Goal: Task Accomplishment & Management: Use online tool/utility

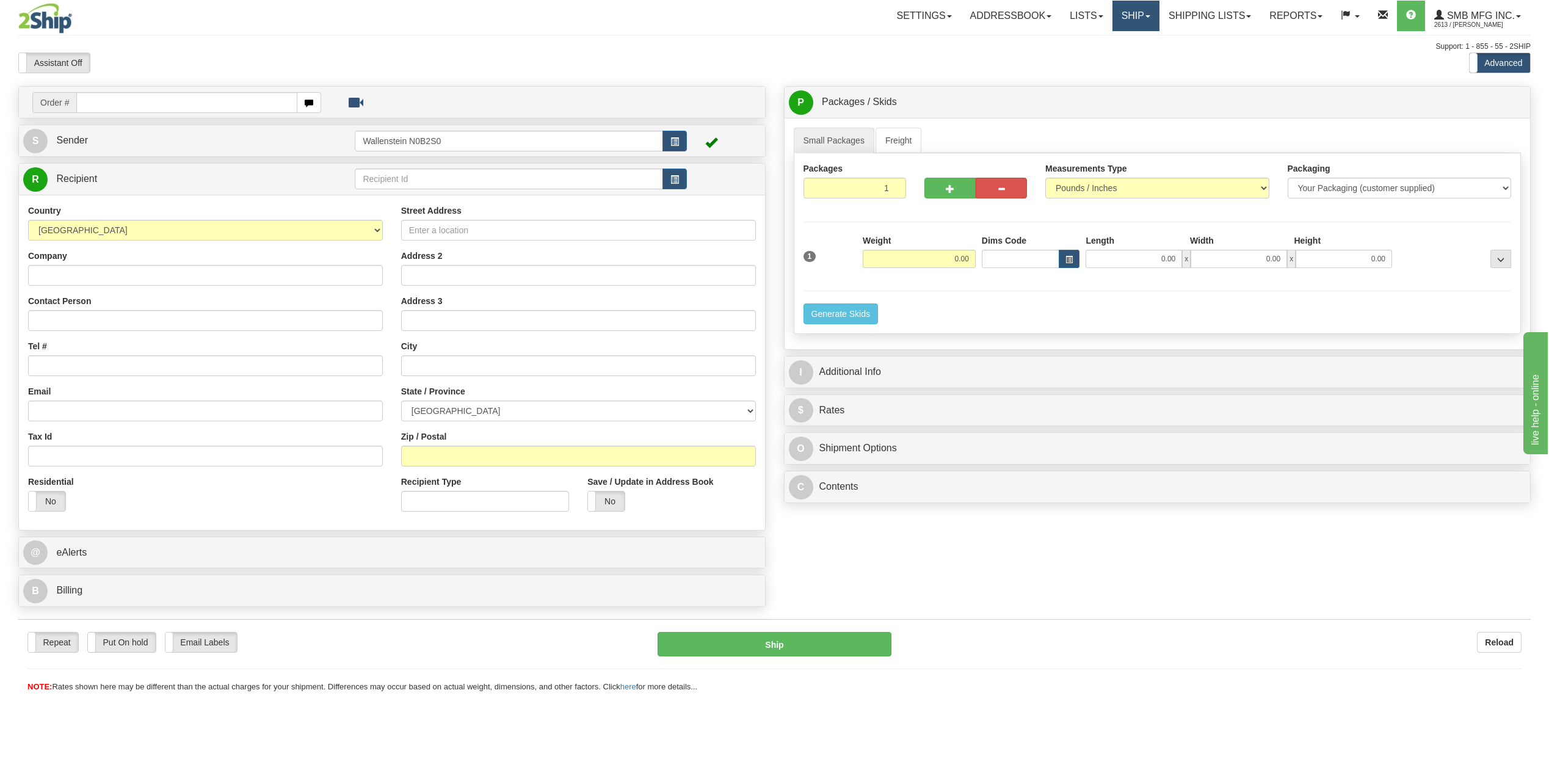
click at [1124, 28] on link "Ship" at bounding box center [1136, 16] width 47 height 30
click at [1103, 42] on link "Ship Screen" at bounding box center [1104, 42] width 110 height 16
click at [432, 182] on input "text" at bounding box center [509, 178] width 308 height 20
type input "p"
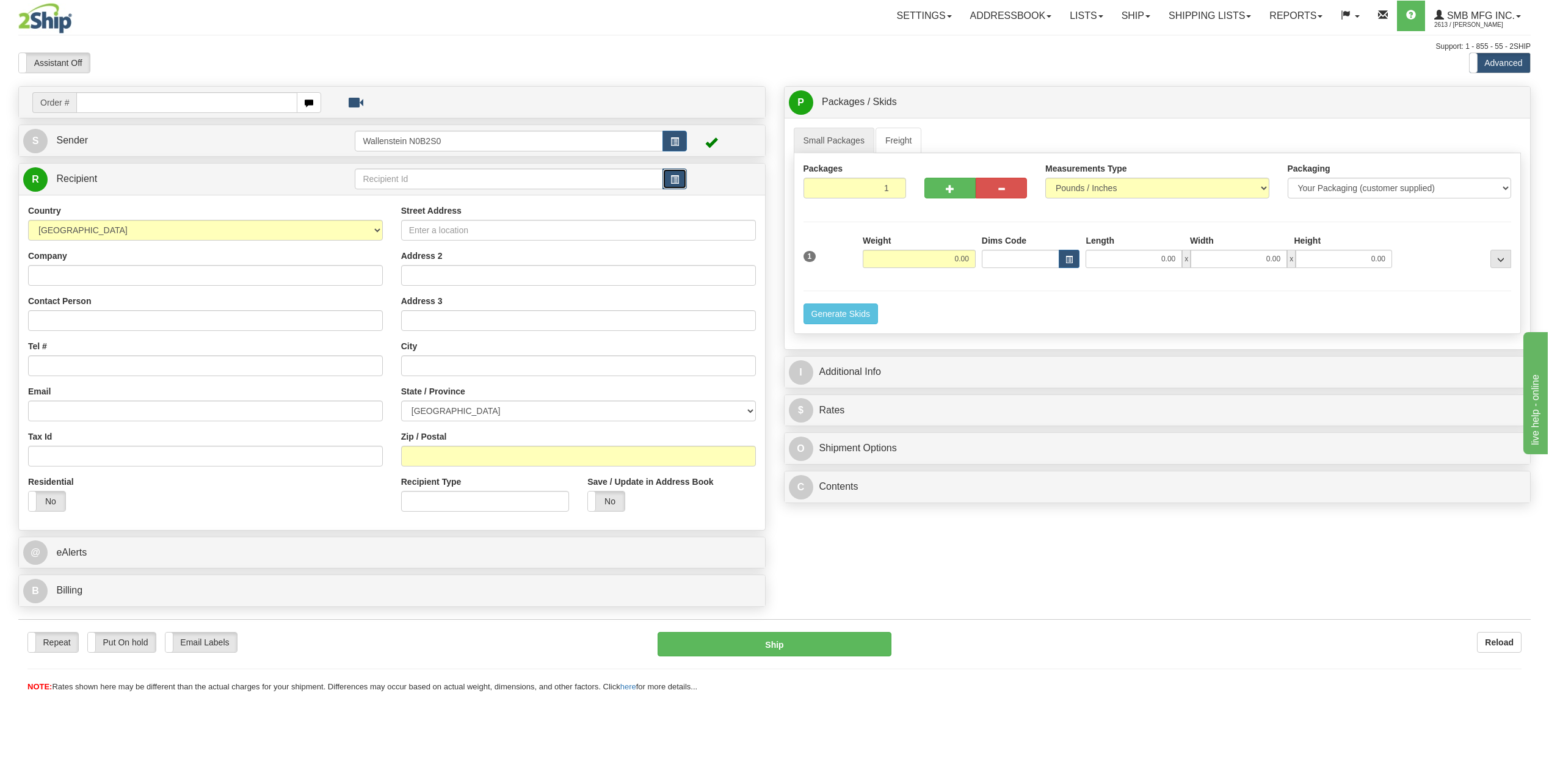
click at [676, 180] on span "button" at bounding box center [675, 179] width 8 height 8
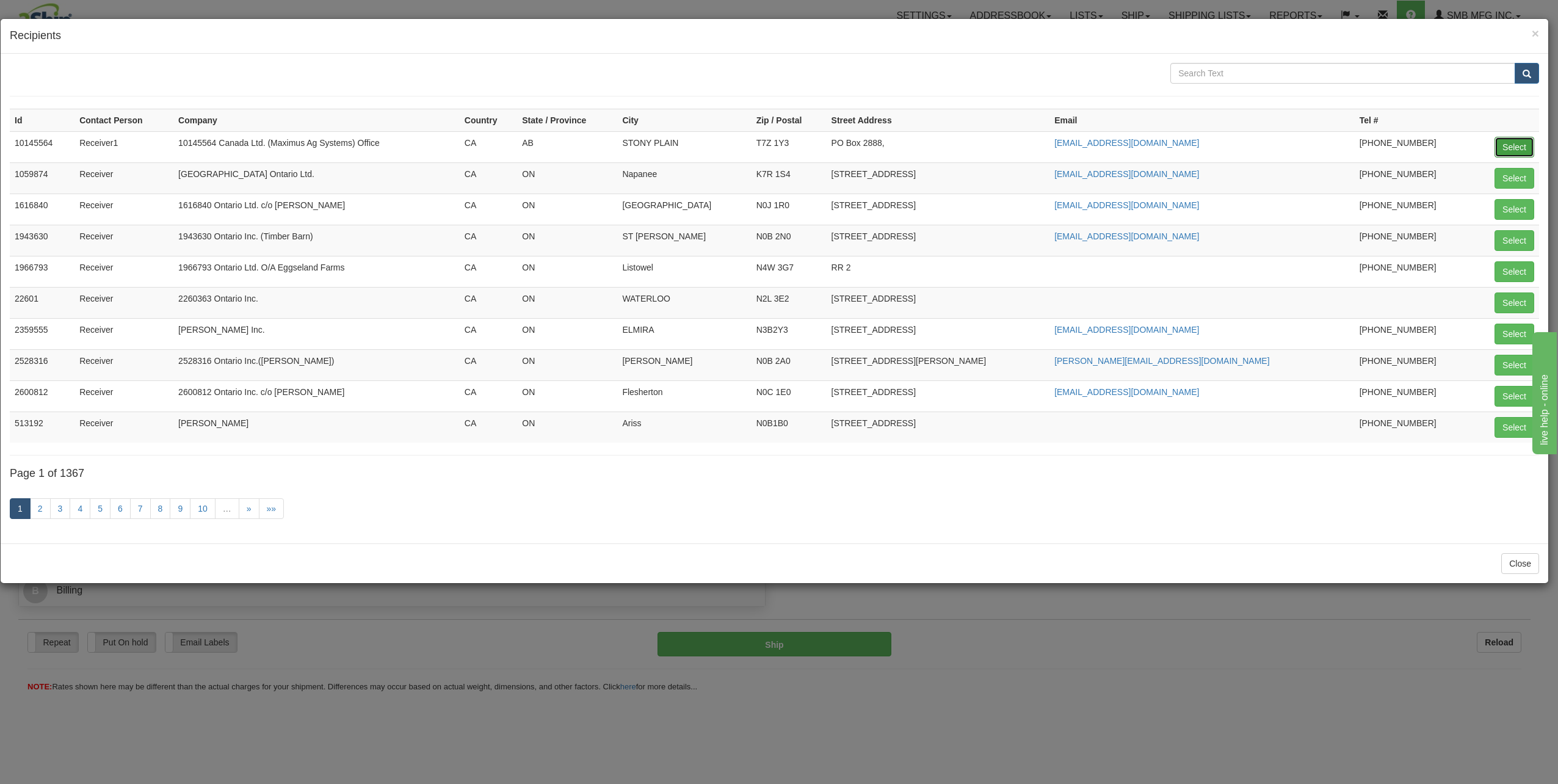
click at [1519, 147] on button "Select" at bounding box center [1514, 147] width 40 height 20
type input "10145564"
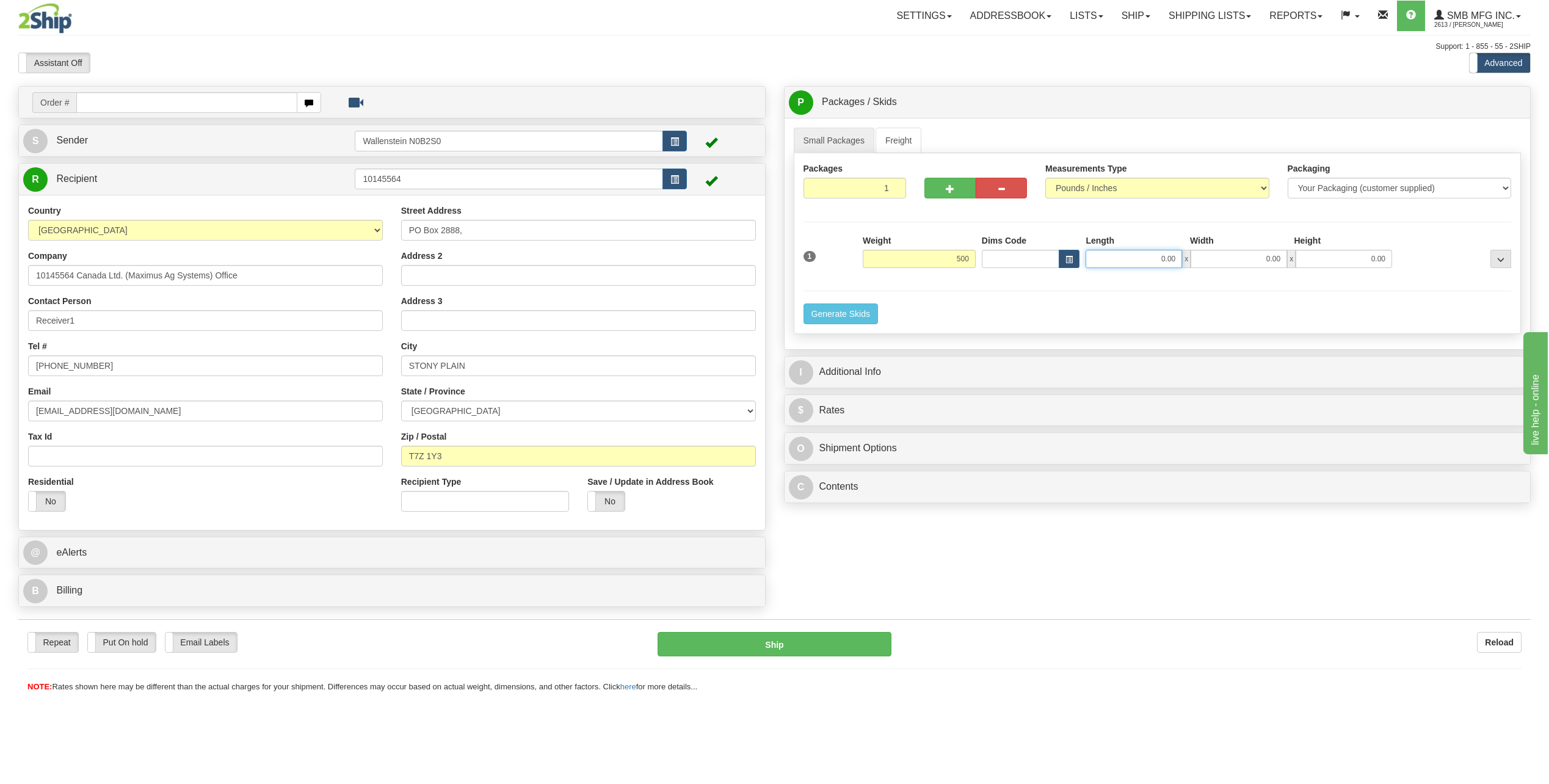
click at [1114, 261] on input "0.00" at bounding box center [1133, 259] width 97 height 18
type input "500.00"
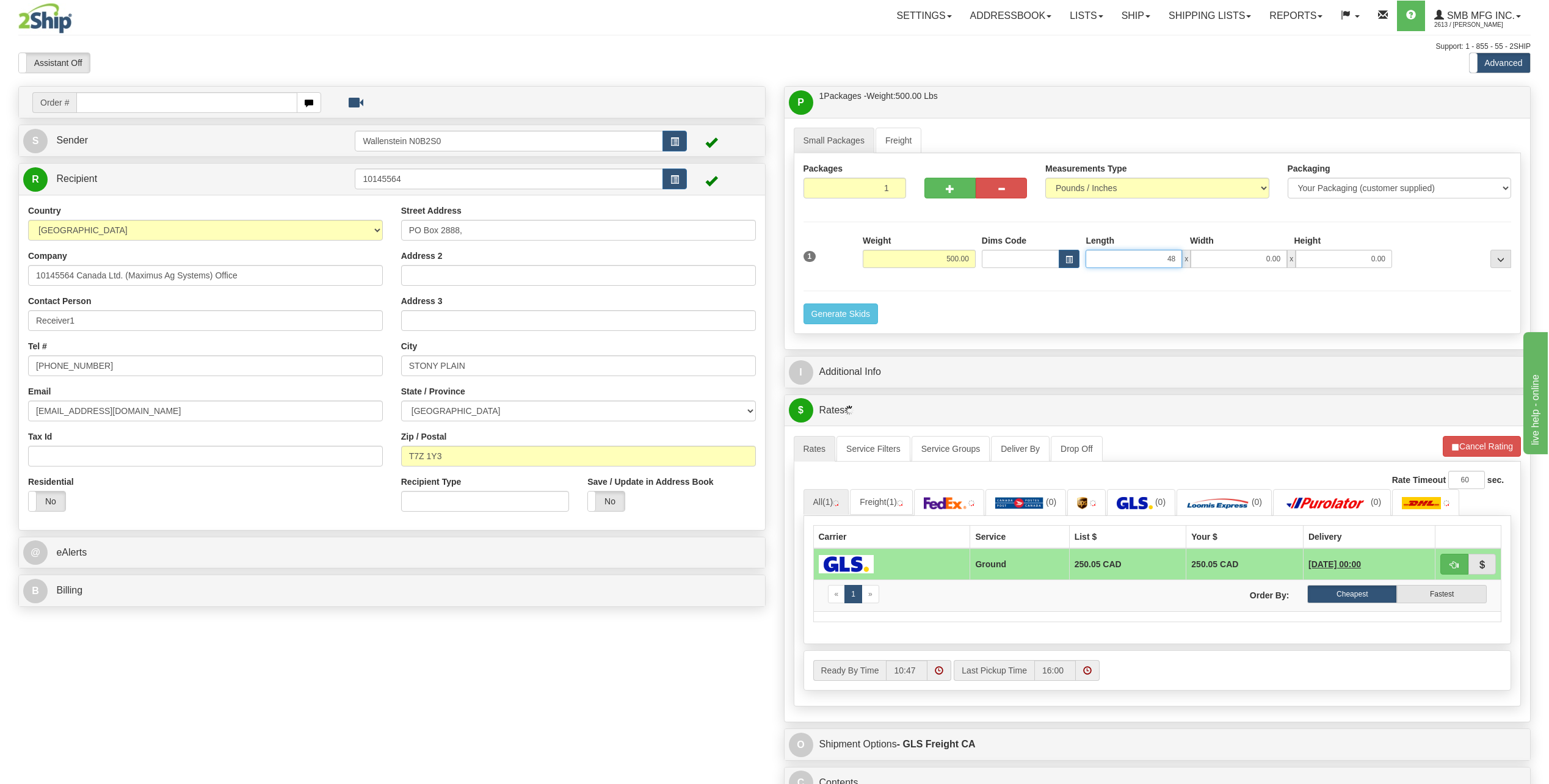
type input "48.00"
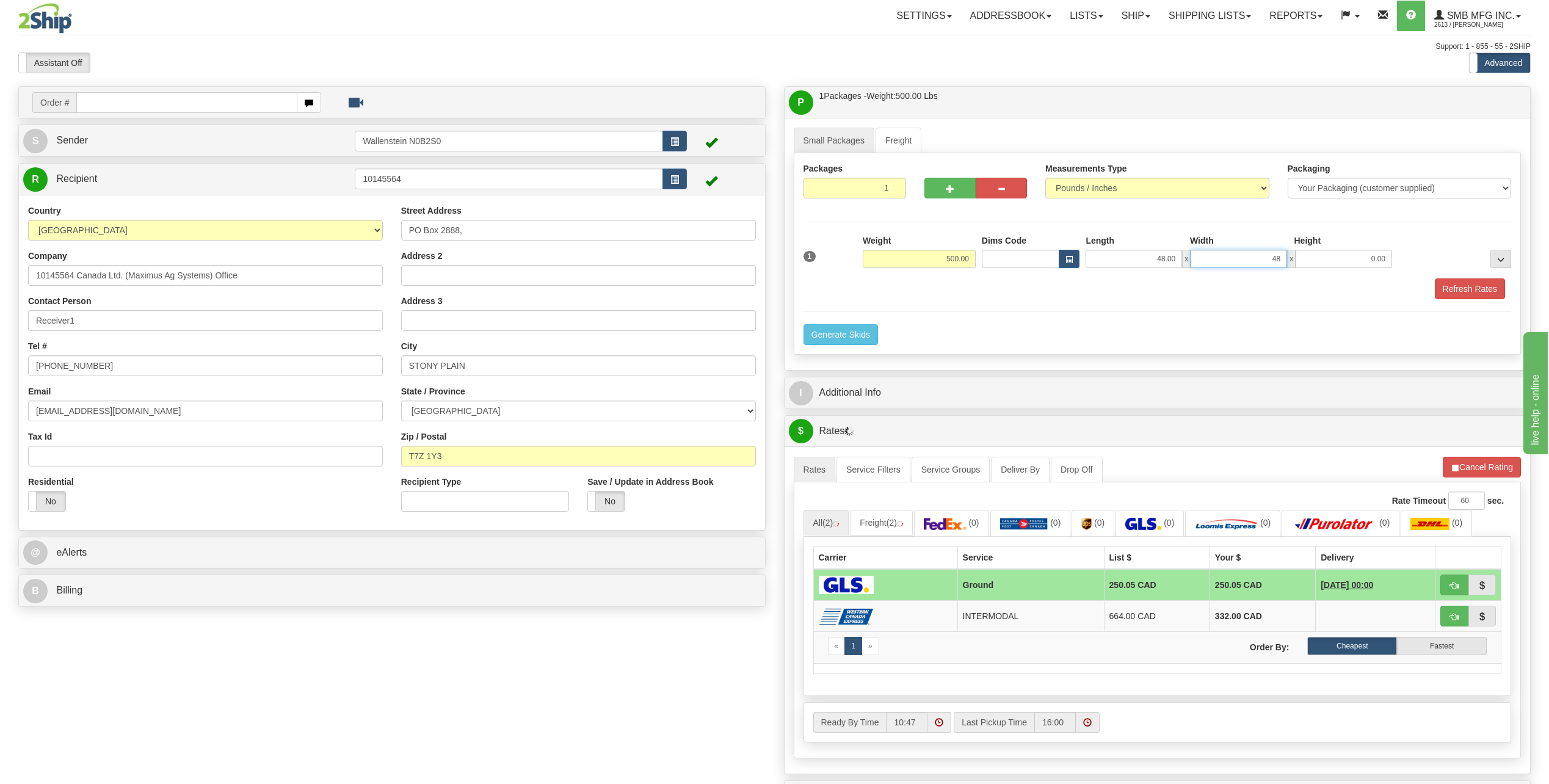
type input "48.00"
click at [1461, 285] on button "Refresh Rates" at bounding box center [1470, 288] width 70 height 20
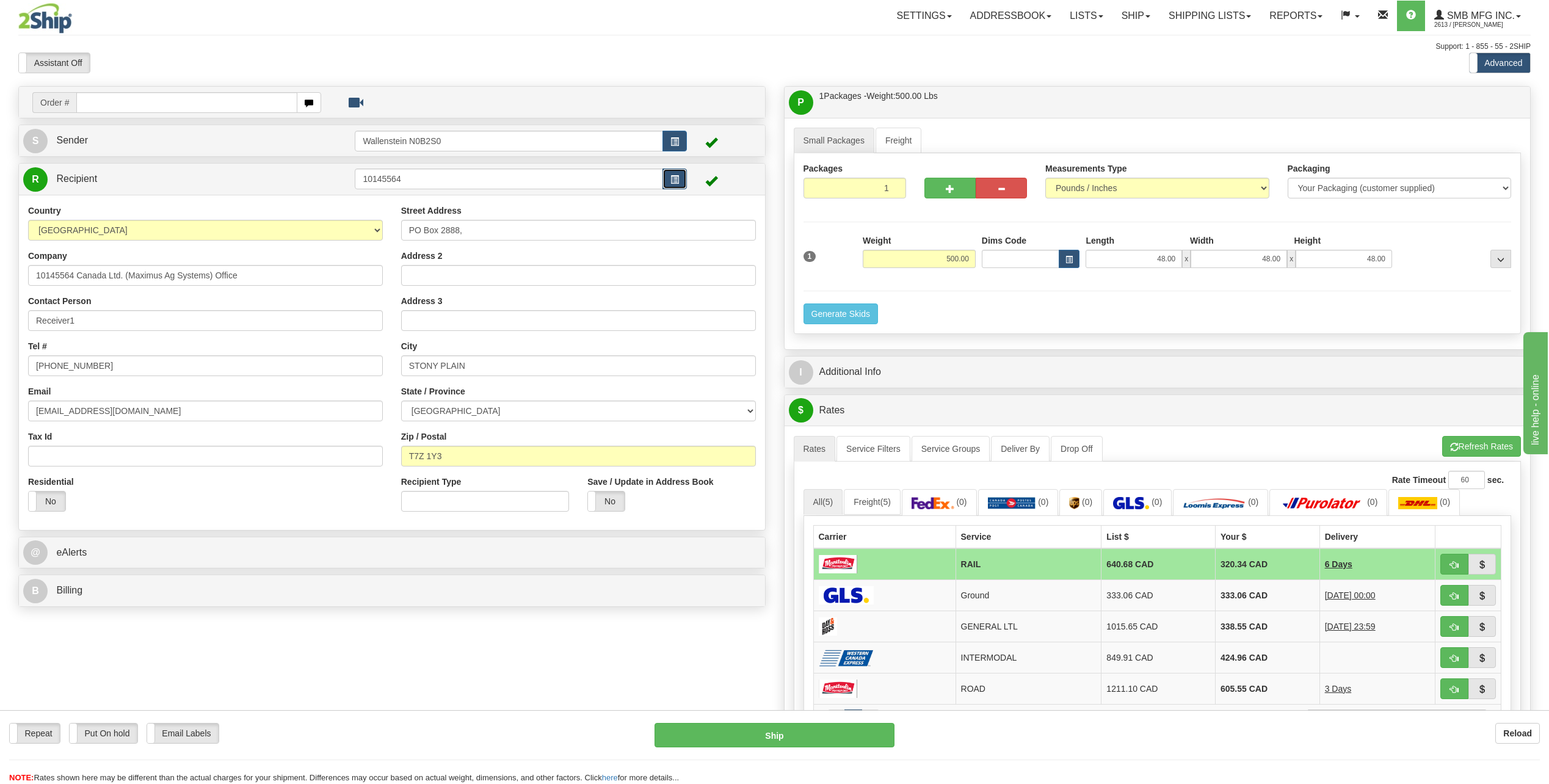
click at [681, 172] on button "button" at bounding box center [675, 178] width 25 height 20
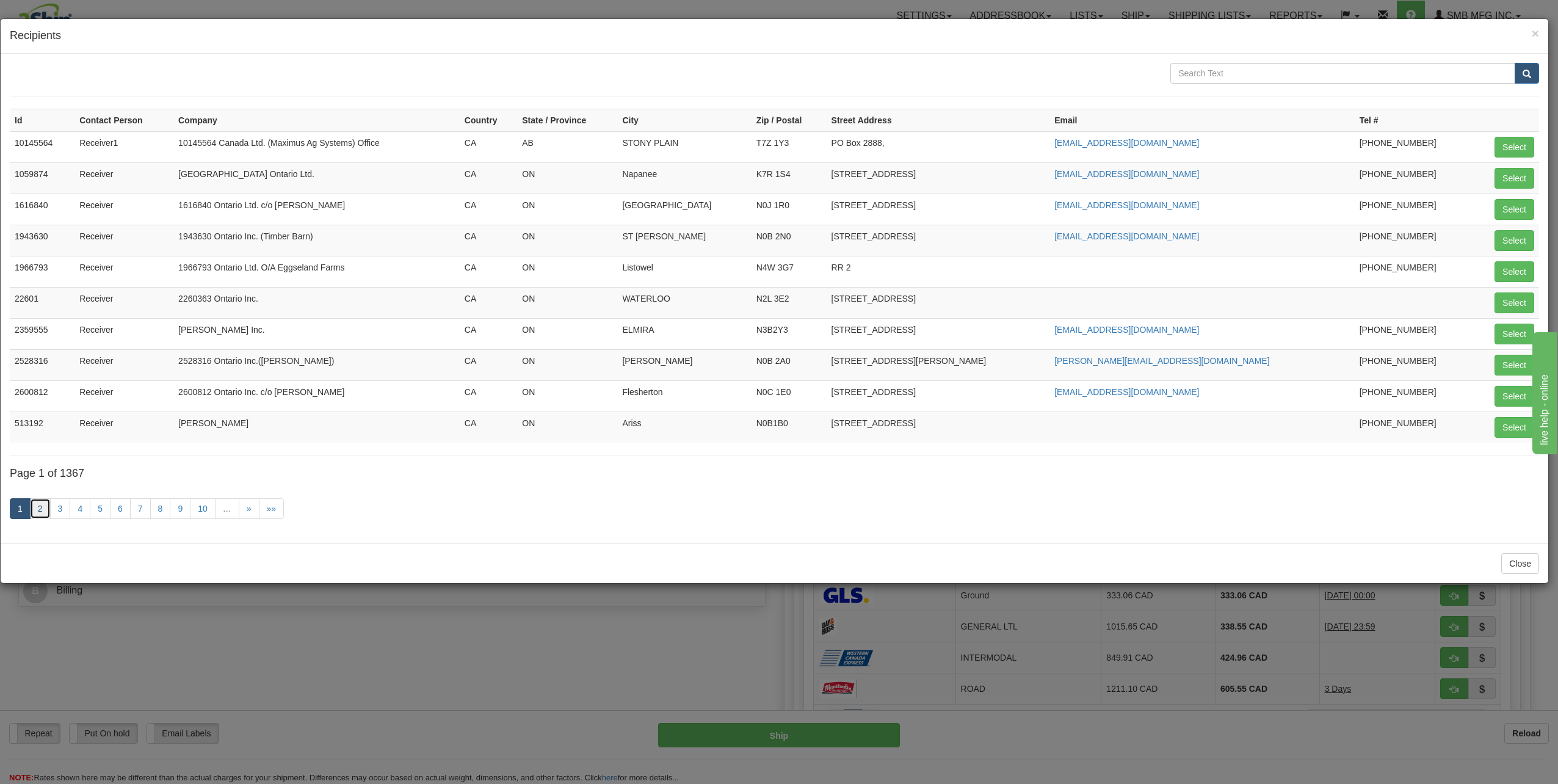
click at [40, 509] on link "2" at bounding box center [40, 508] width 20 height 20
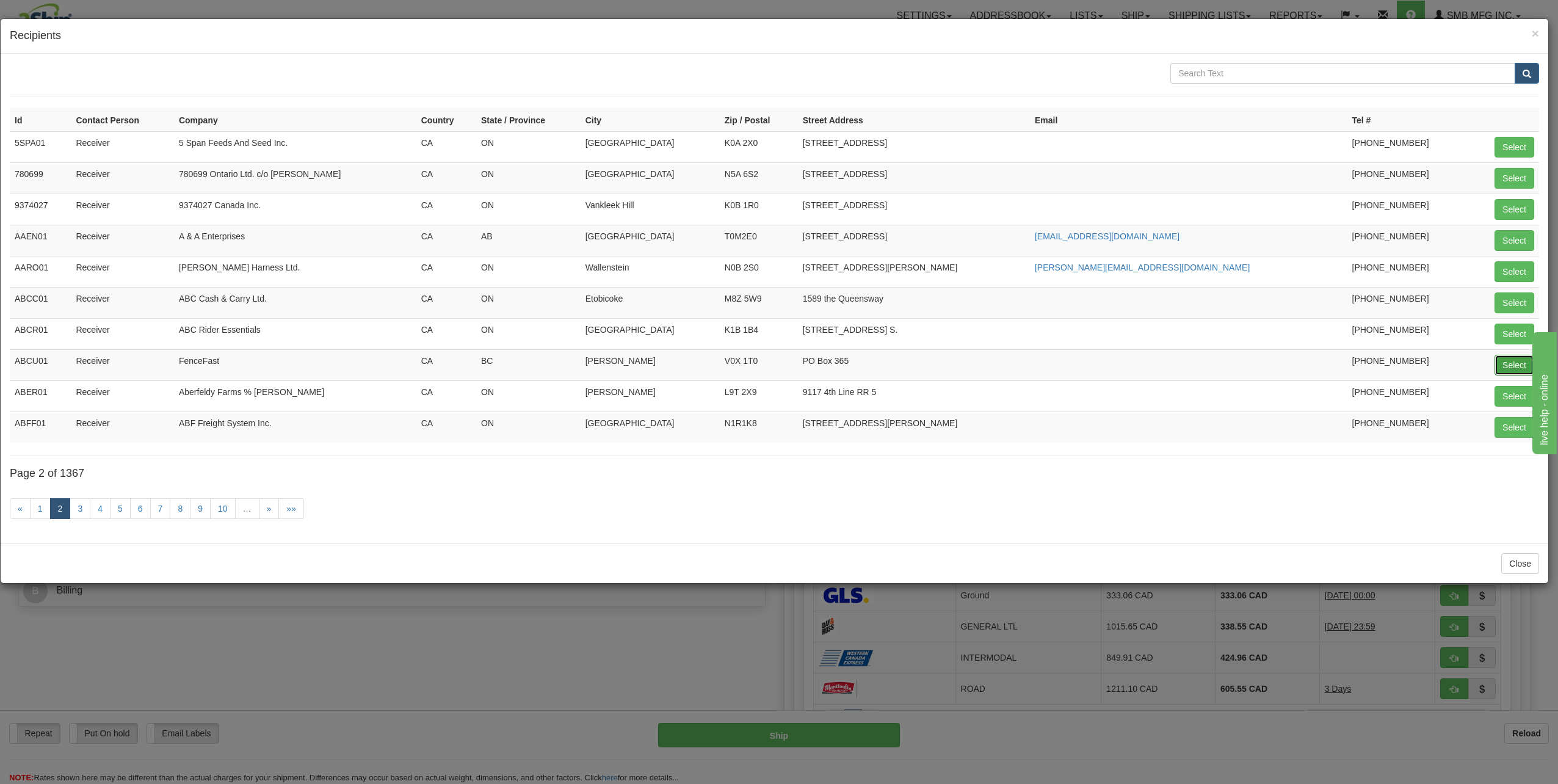
click at [1519, 366] on button "Select" at bounding box center [1514, 364] width 40 height 20
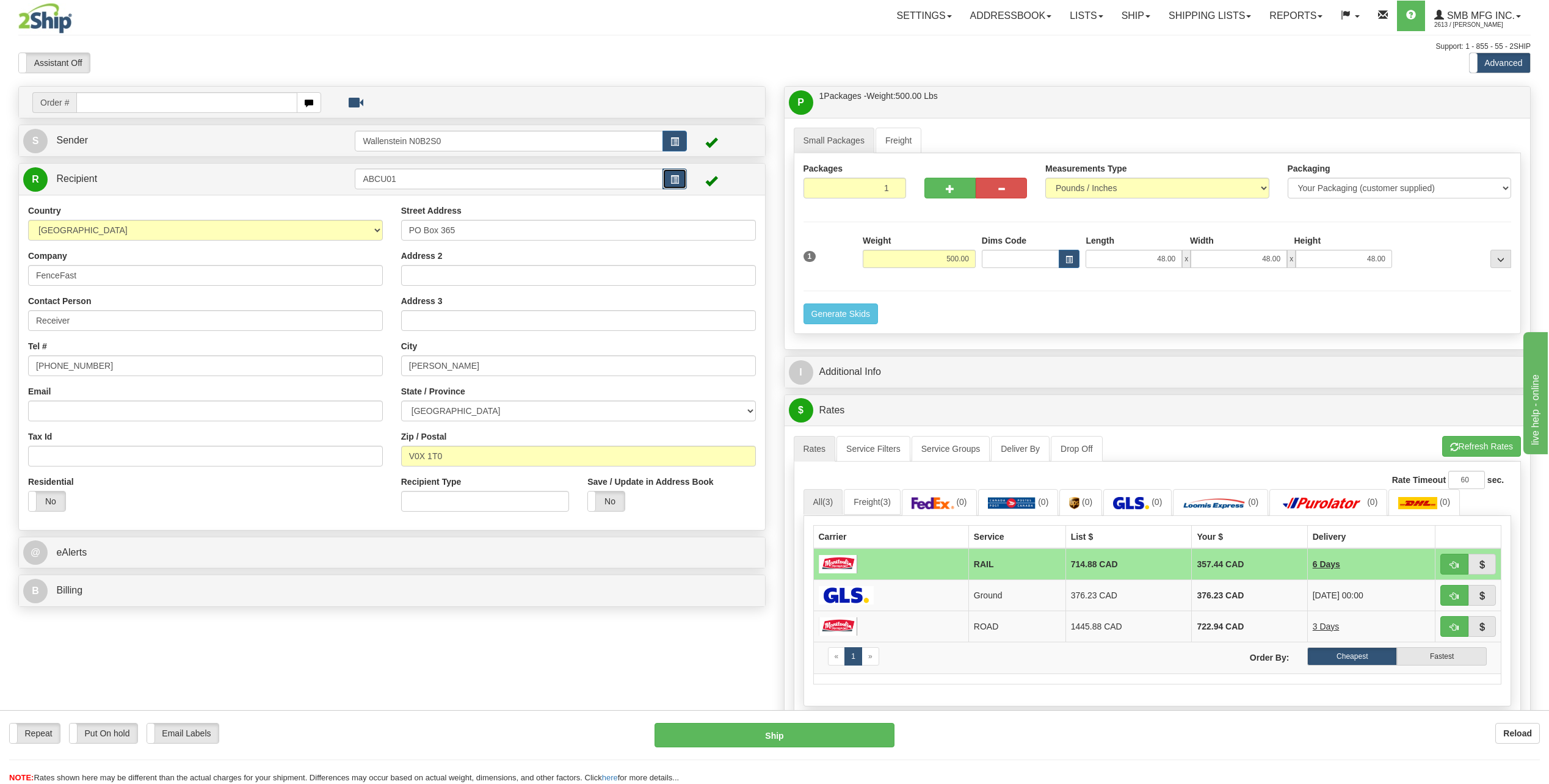
click at [674, 177] on span "button" at bounding box center [675, 179] width 8 height 8
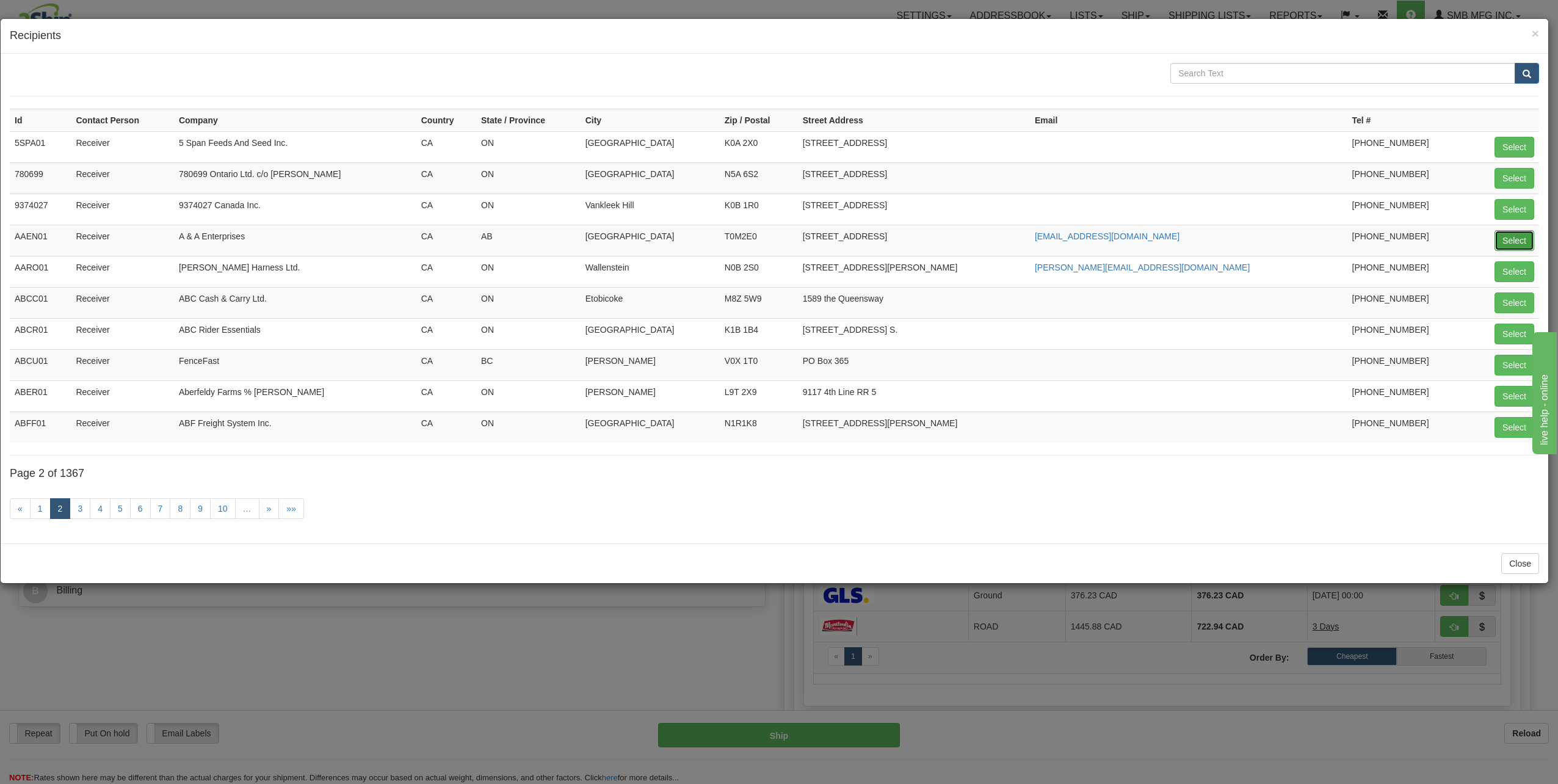
click at [1517, 239] on button "Select" at bounding box center [1514, 240] width 40 height 20
type input "AAEN01"
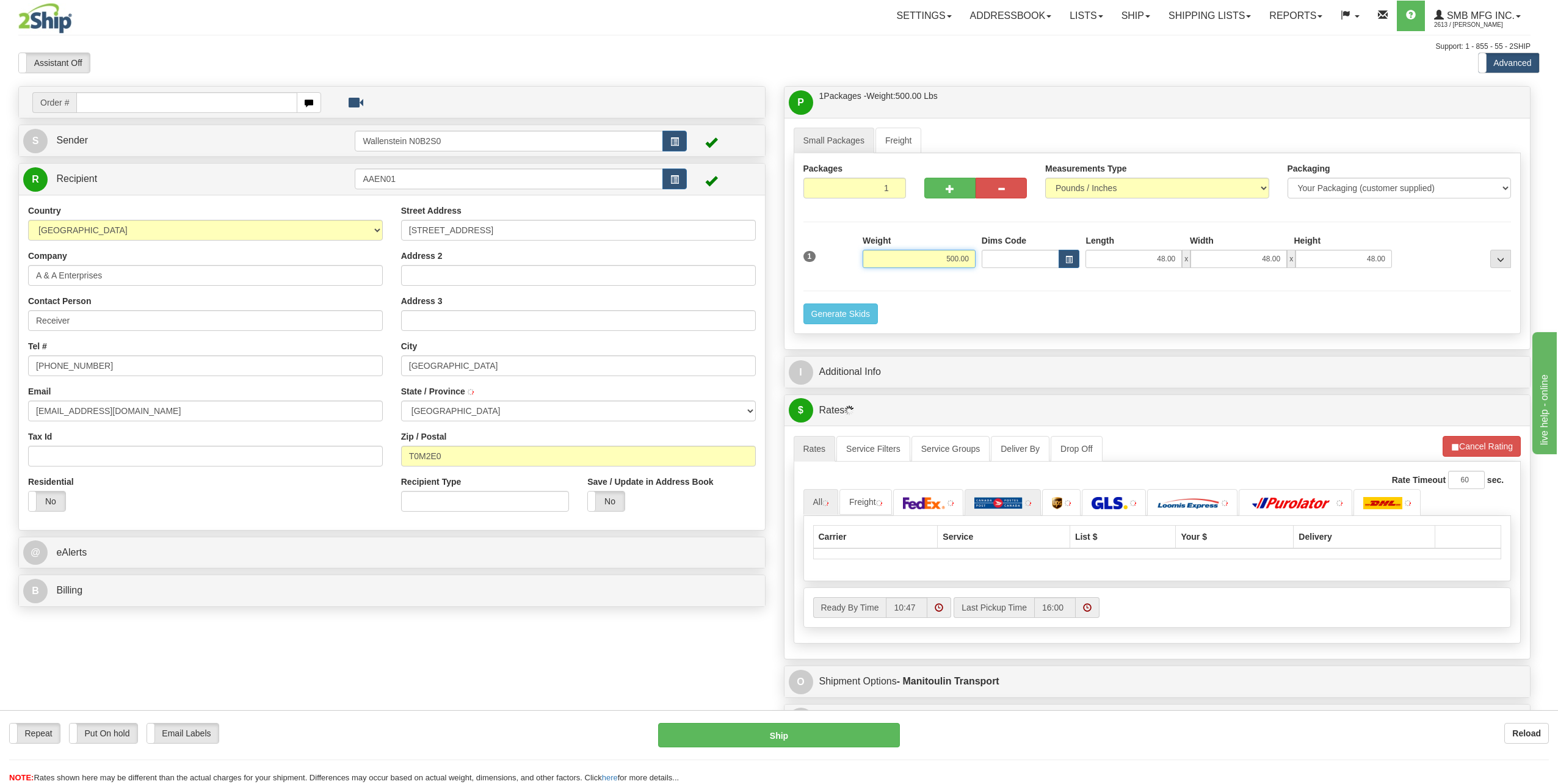
type input "WATER VALLEY"
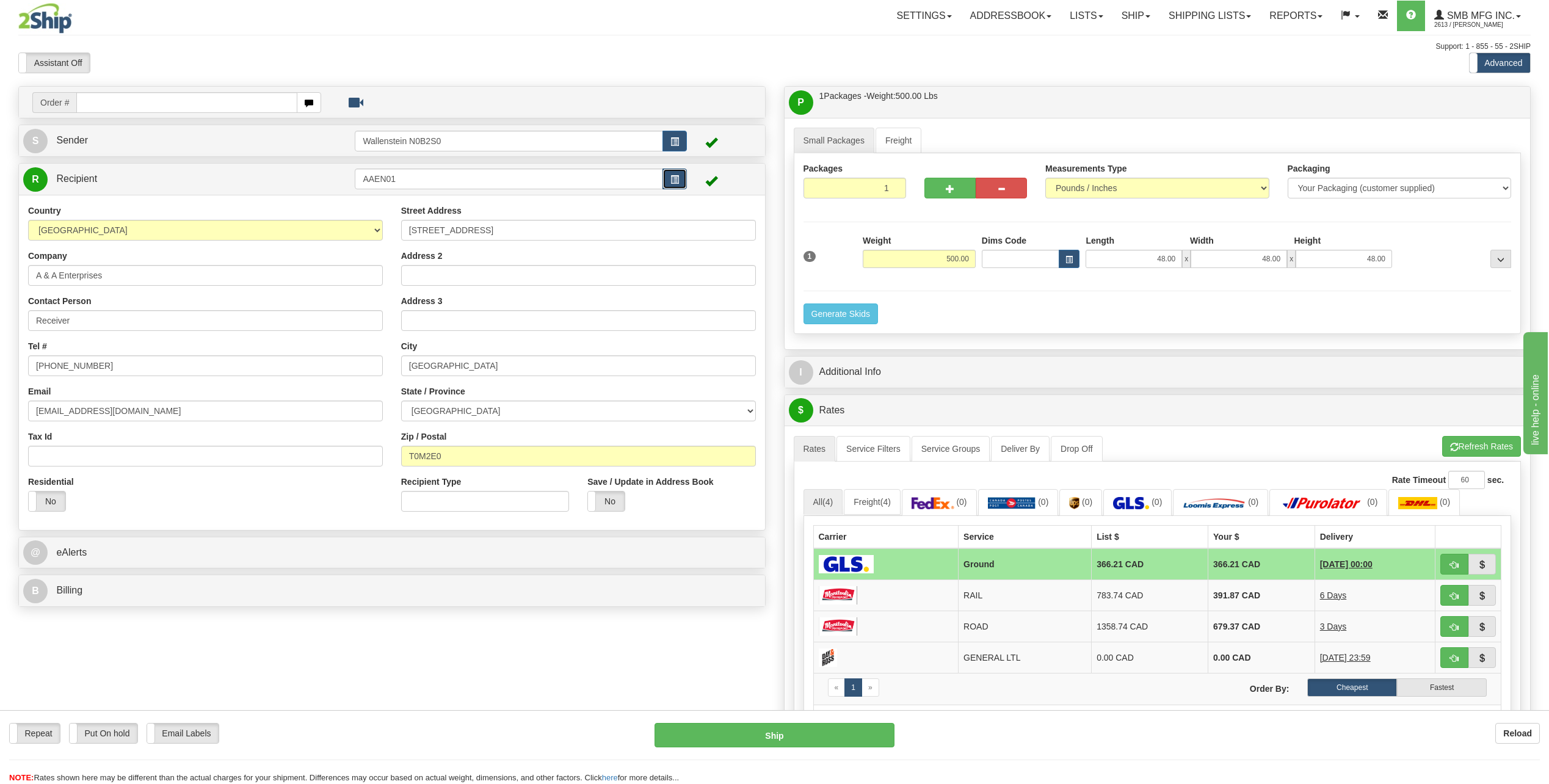
click at [674, 181] on span "button" at bounding box center [675, 179] width 8 height 8
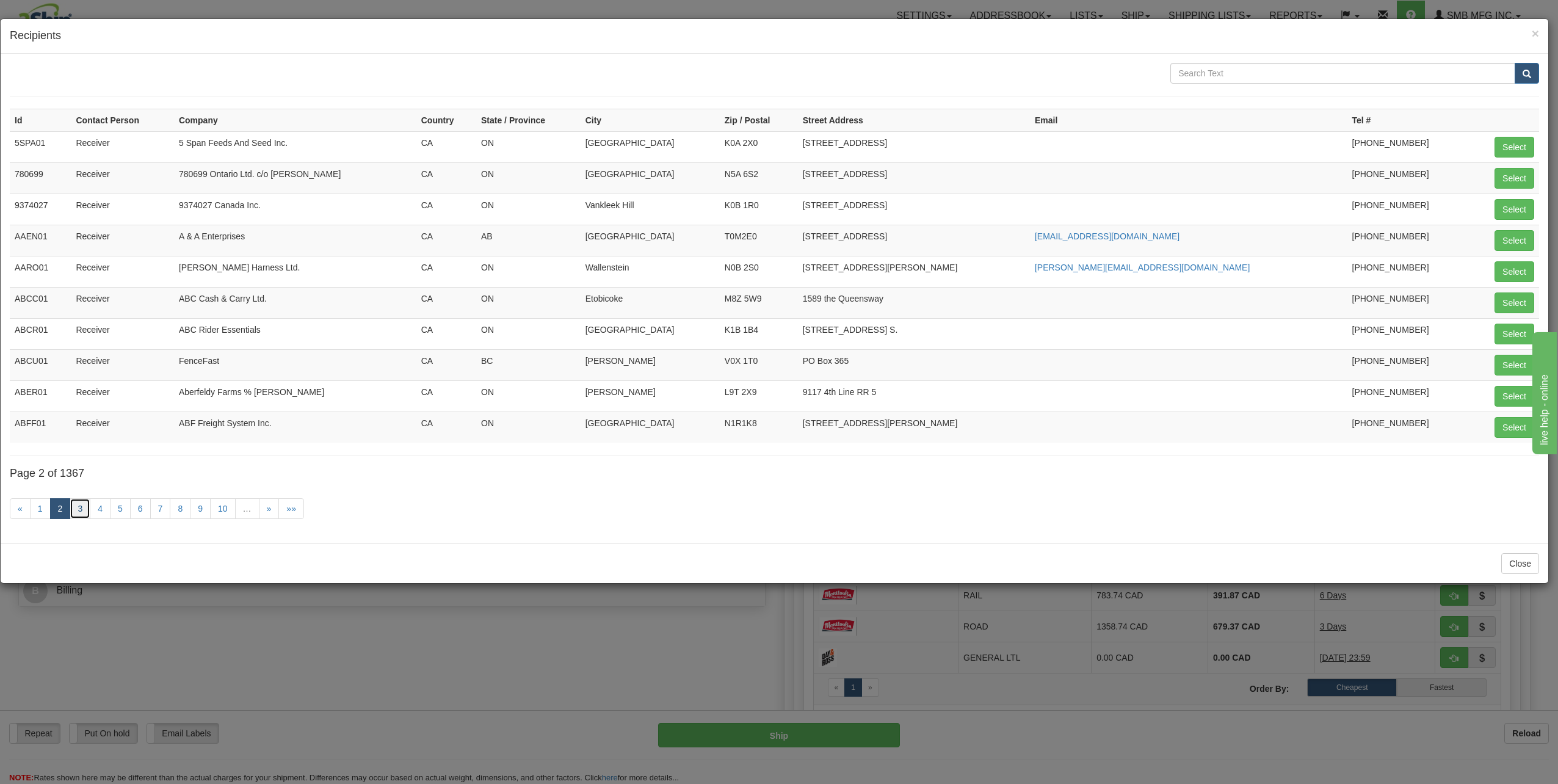
click at [80, 511] on link "3" at bounding box center [80, 508] width 20 height 20
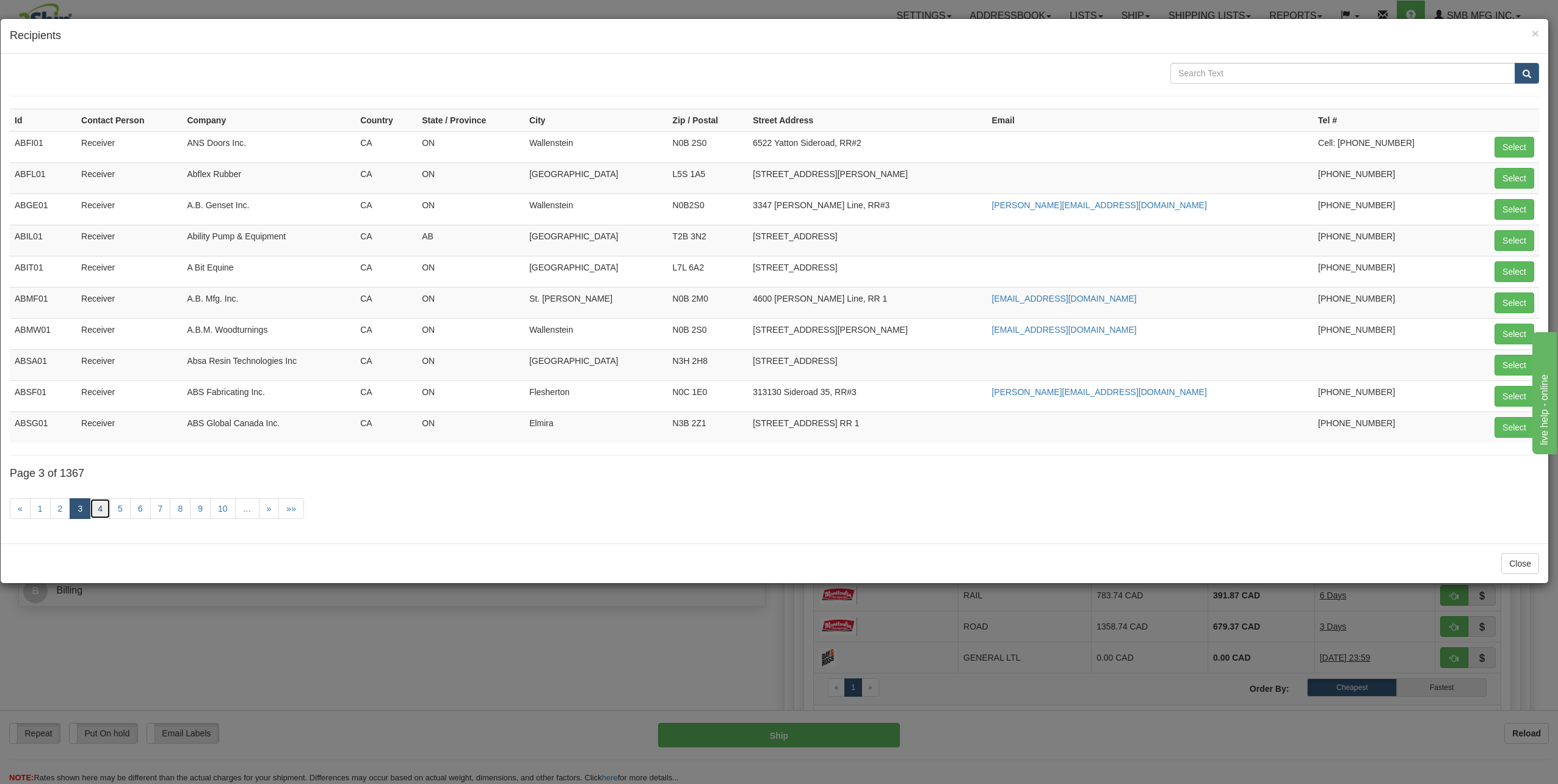
click at [103, 513] on link "4" at bounding box center [100, 508] width 20 height 20
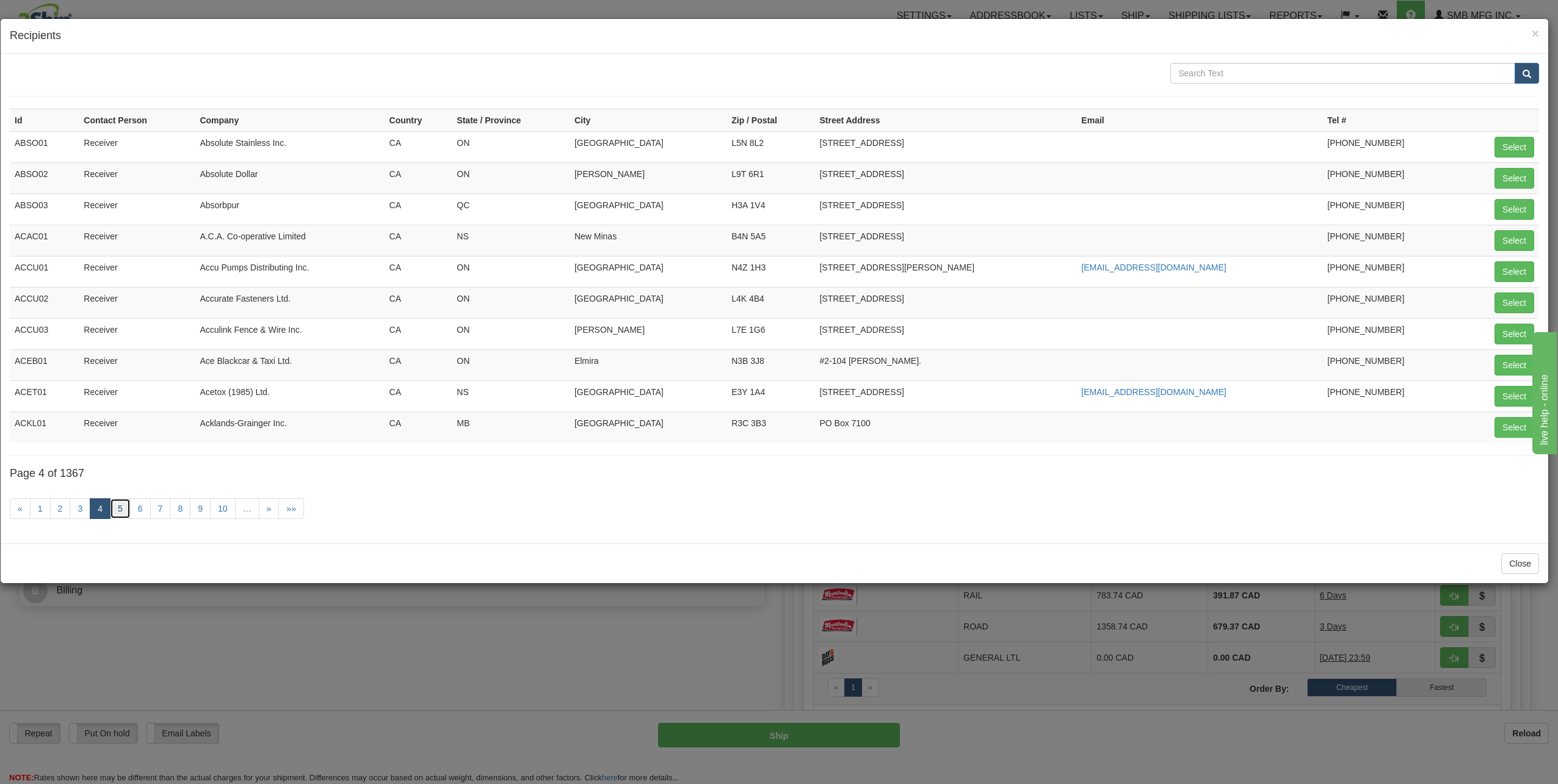
click at [124, 514] on link "5" at bounding box center [120, 508] width 20 height 20
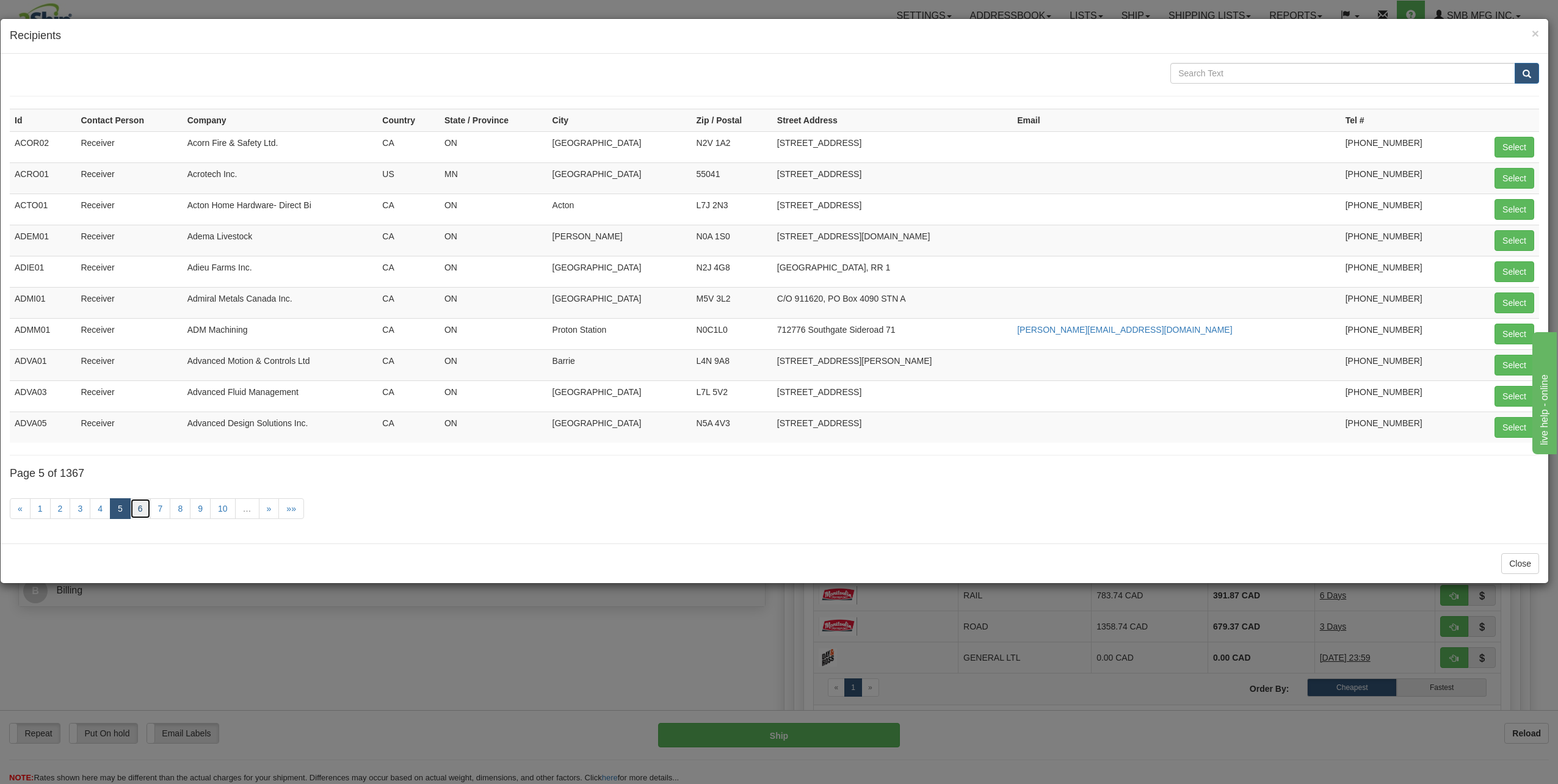
click at [136, 512] on link "6" at bounding box center [140, 508] width 20 height 20
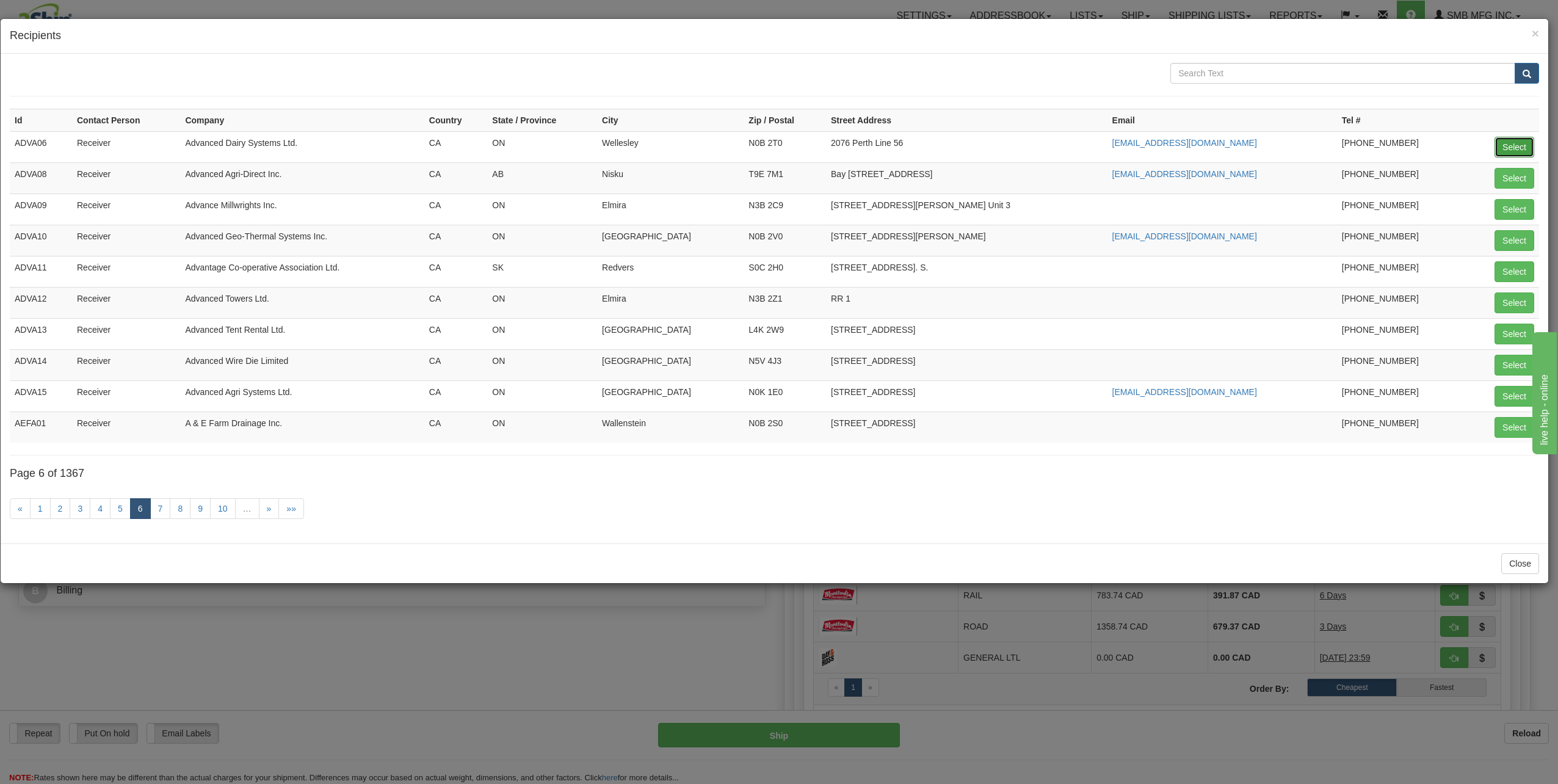
click at [1509, 148] on button "Select" at bounding box center [1514, 147] width 40 height 20
type input "ADVA06"
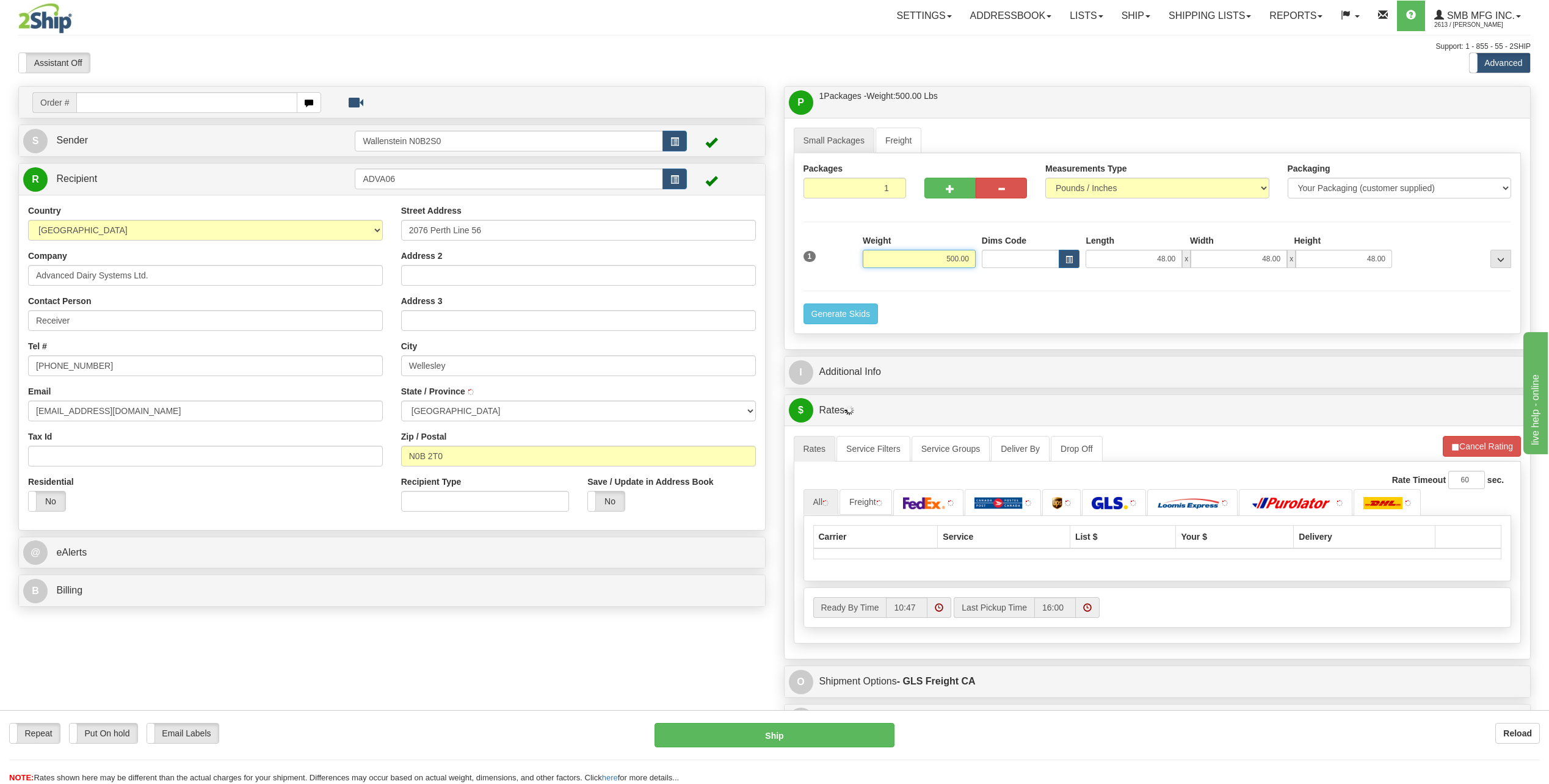
type input "WELLESLEY"
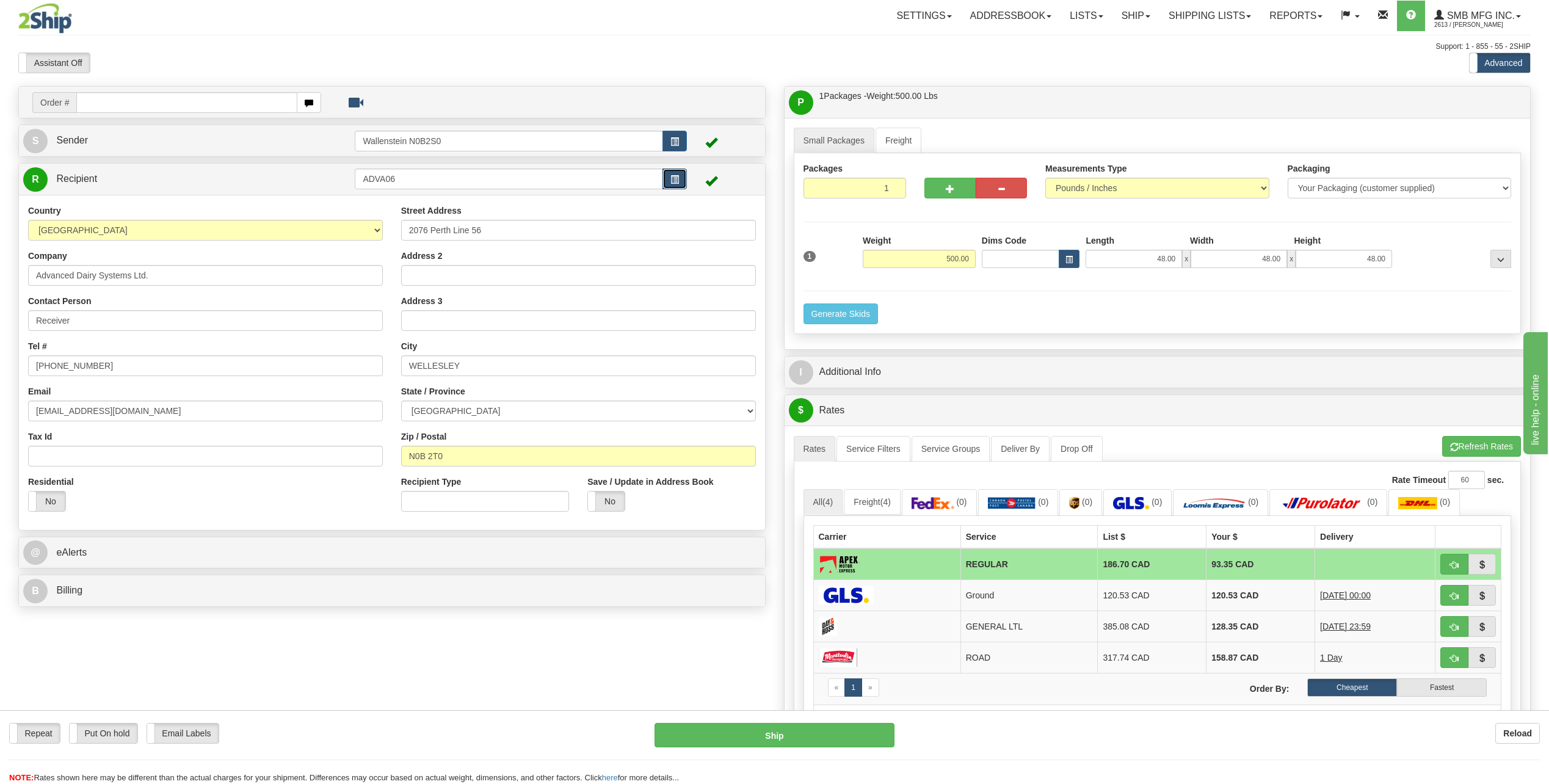
click at [671, 179] on span "button" at bounding box center [675, 179] width 8 height 8
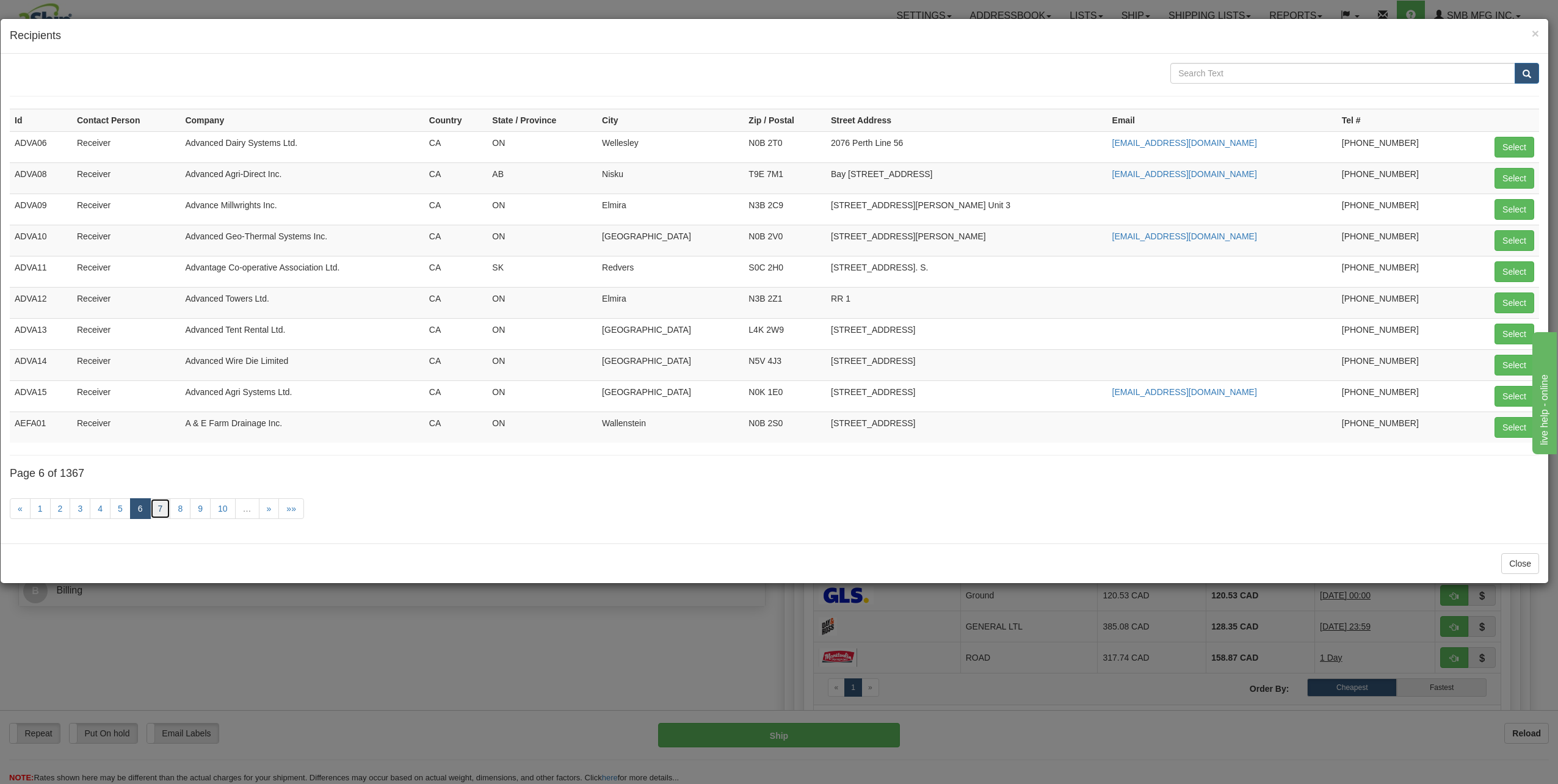
click at [165, 509] on link "7" at bounding box center [160, 508] width 20 height 20
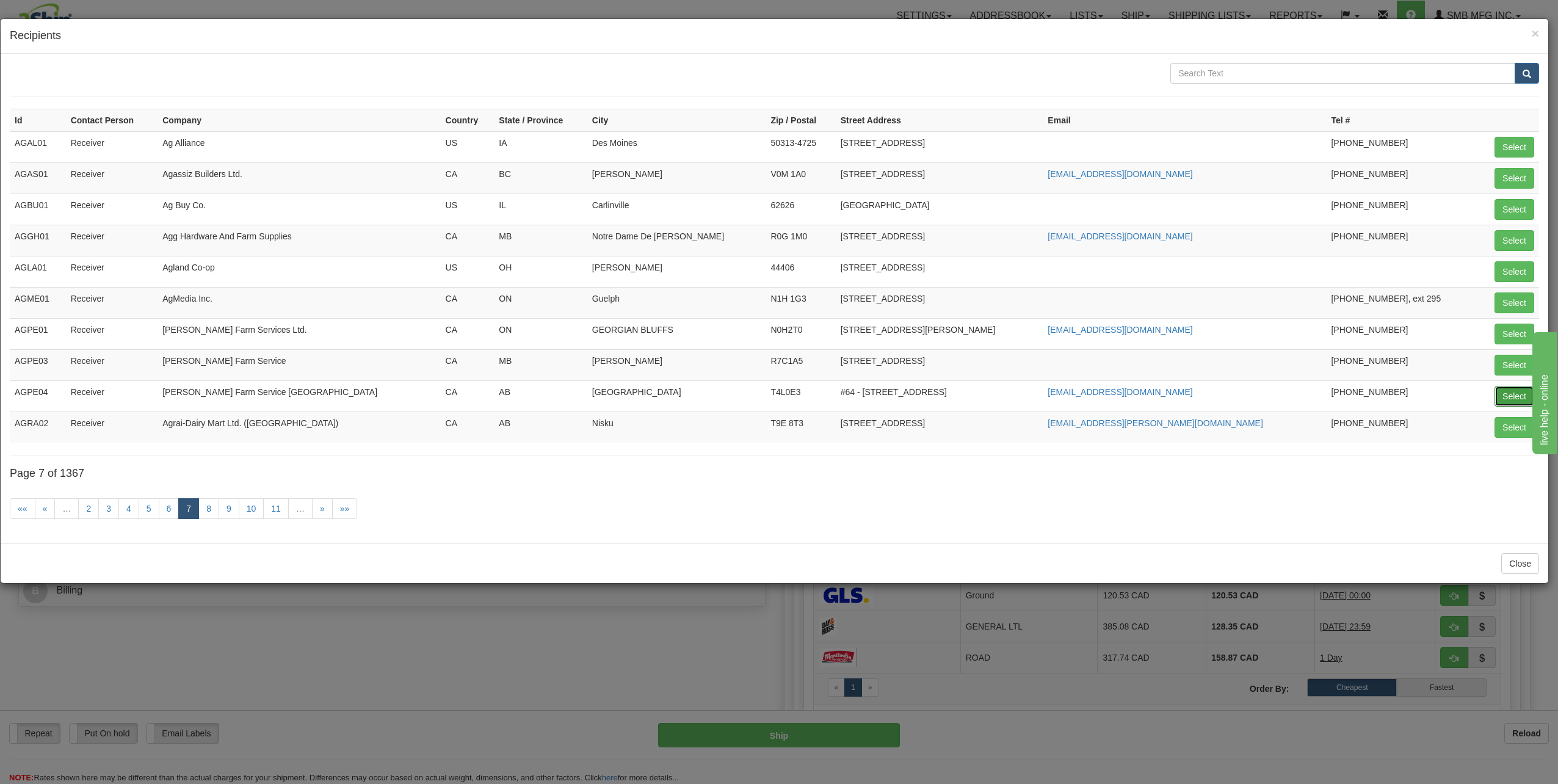
click at [1506, 396] on button "Select" at bounding box center [1514, 396] width 40 height 20
type input "AGPE04"
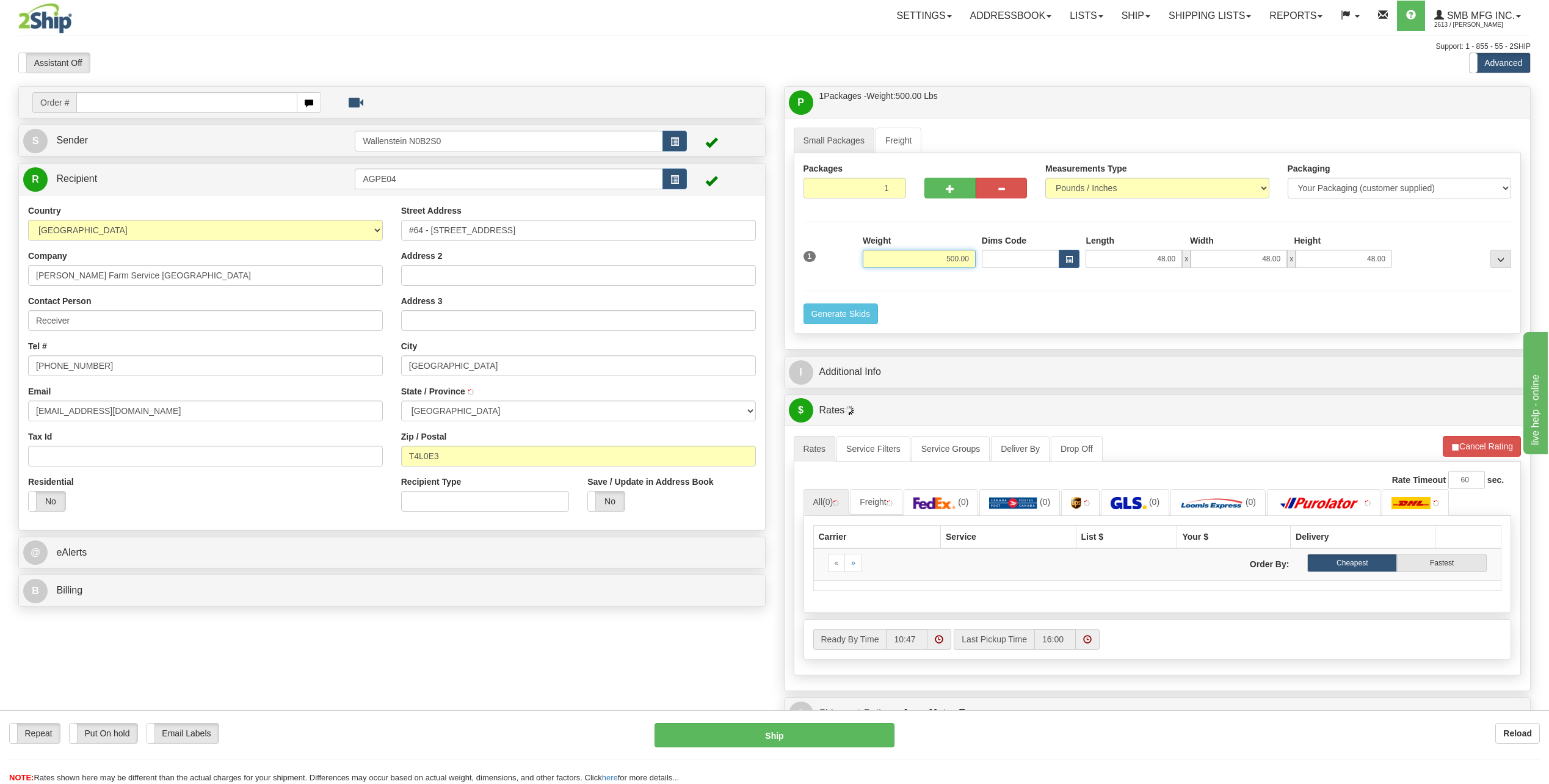
type input "LACOMBE COUNTY"
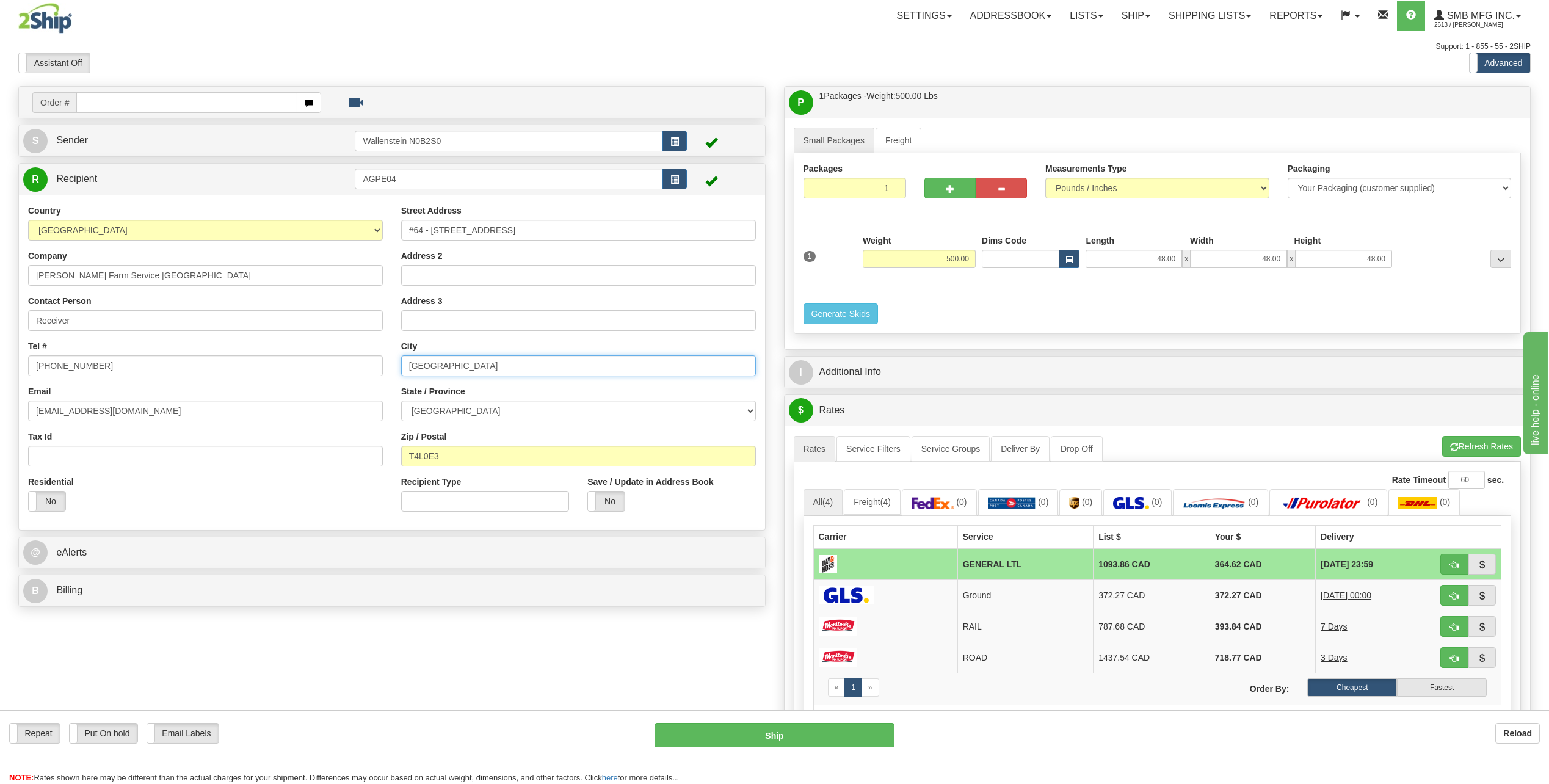
drag, startPoint x: 514, startPoint y: 364, endPoint x: 390, endPoint y: 367, distance: 124.0
click at [390, 367] on div "Country AFGHANISTAN ALAND ISLANDS ALBANIA ALGERIA AMERICAN SAMOA ANDORRA ANGOLA…" at bounding box center [392, 362] width 746 height 316
paste input "Blumenort"
type input "Blumenort"
click at [497, 413] on select "ALBERTA BRITISH COLUMBIA MANITOBA NEW BRUNSWICK NEWFOUNDLAND NOVA SCOTIA NUNAVU…" at bounding box center [579, 410] width 355 height 20
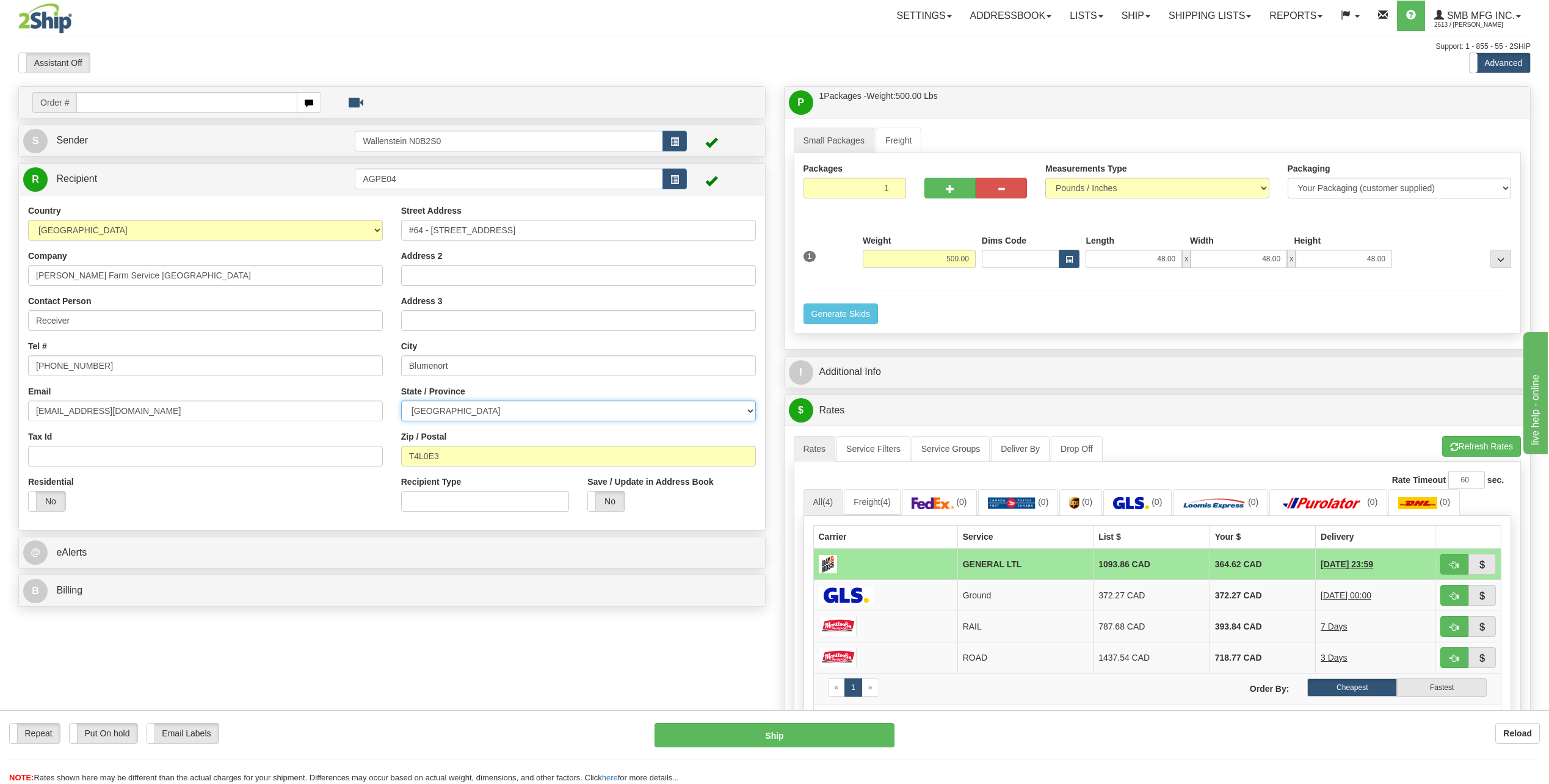
select select "MB"
click at [401, 400] on select "ALBERTA BRITISH COLUMBIA MANITOBA NEW BRUNSWICK NEWFOUNDLAND NOVA SCOTIA NUNAVU…" at bounding box center [579, 410] width 355 height 20
click at [480, 454] on input "T4L0E3" at bounding box center [579, 456] width 355 height 20
paste input "R0A0C0"
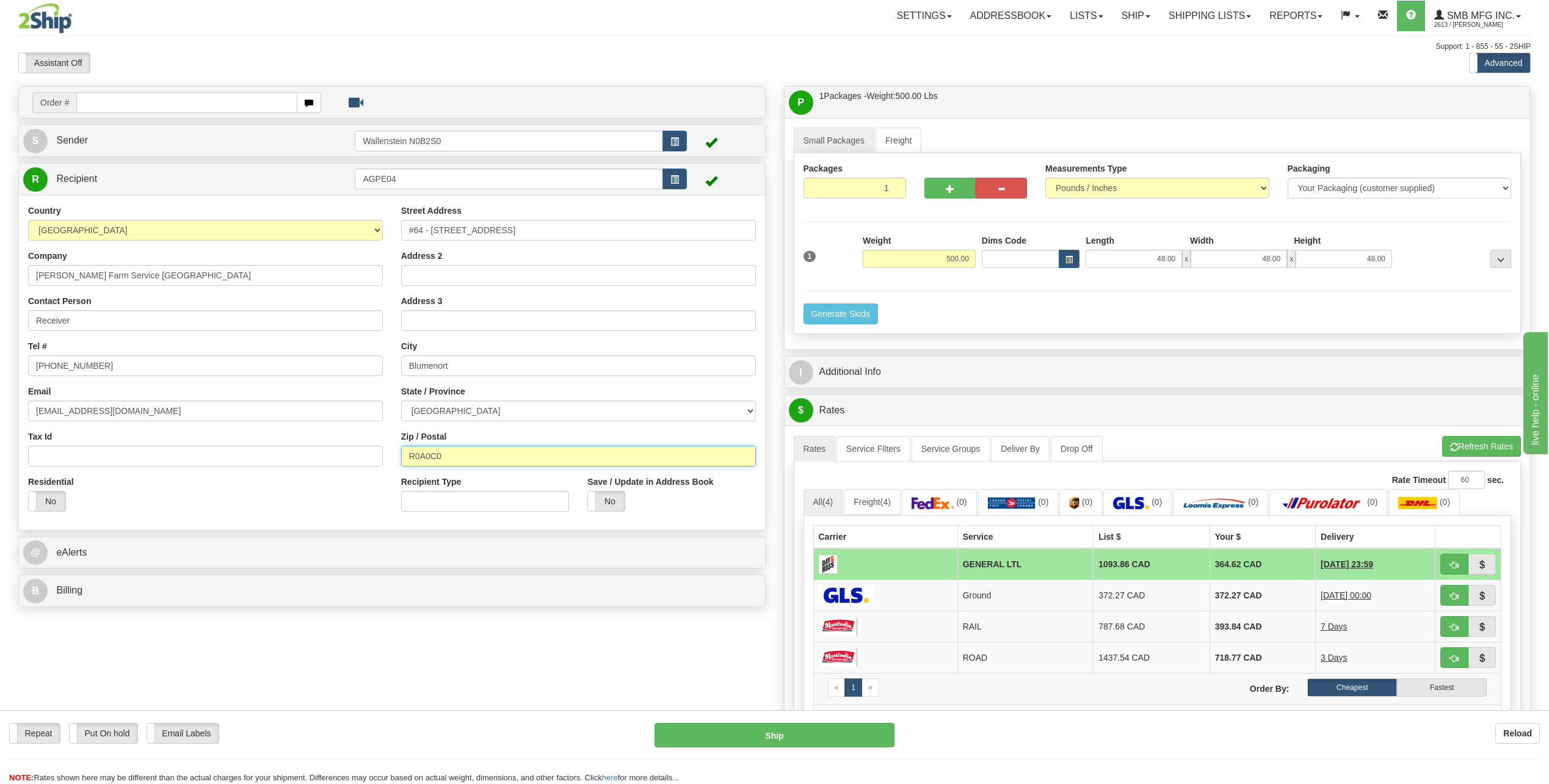
type input "R0A0C0"
type input "BLUMENORT"
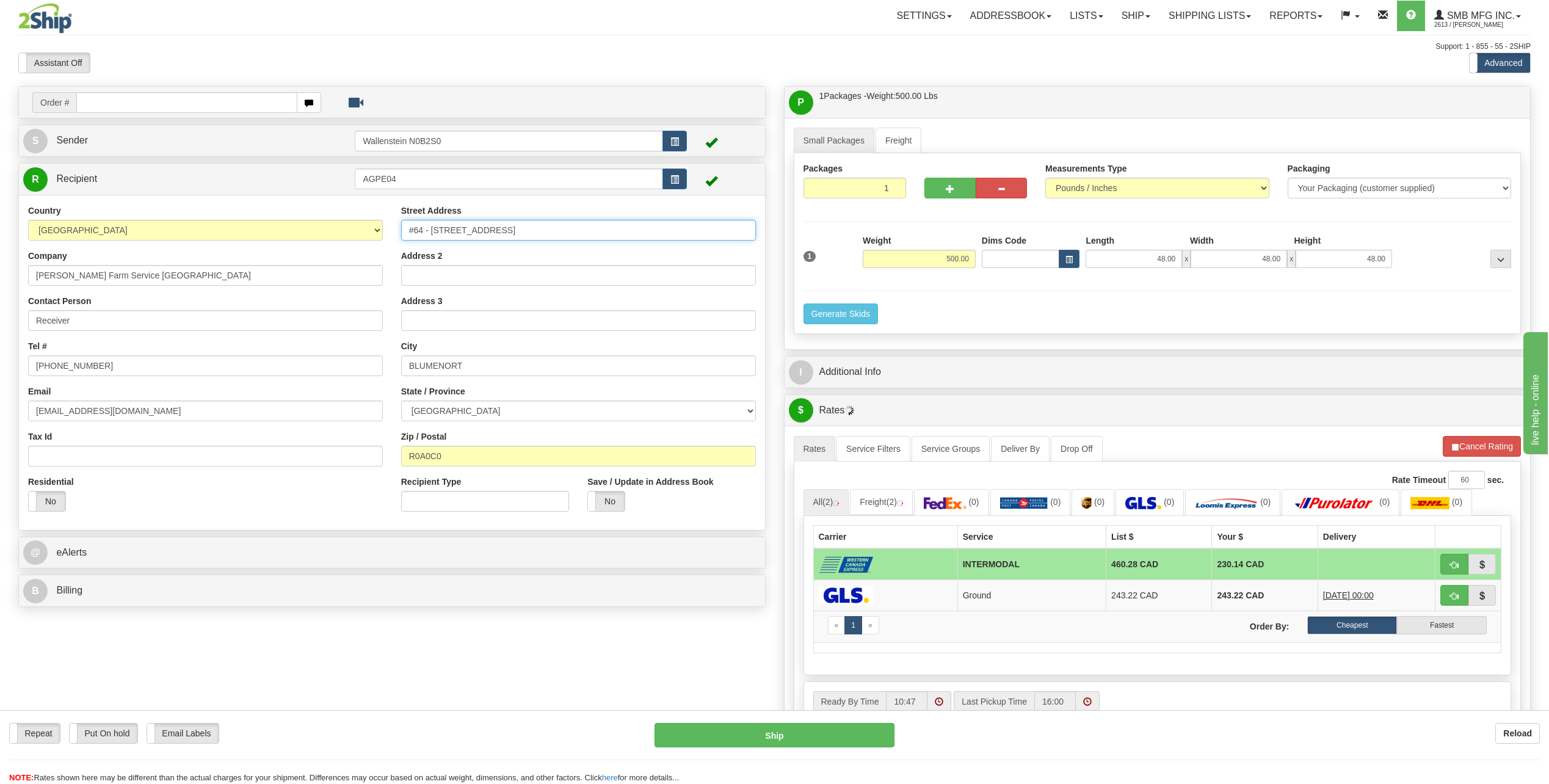
click at [558, 228] on input "#64 - 27211 Highway 12" at bounding box center [579, 230] width 355 height 20
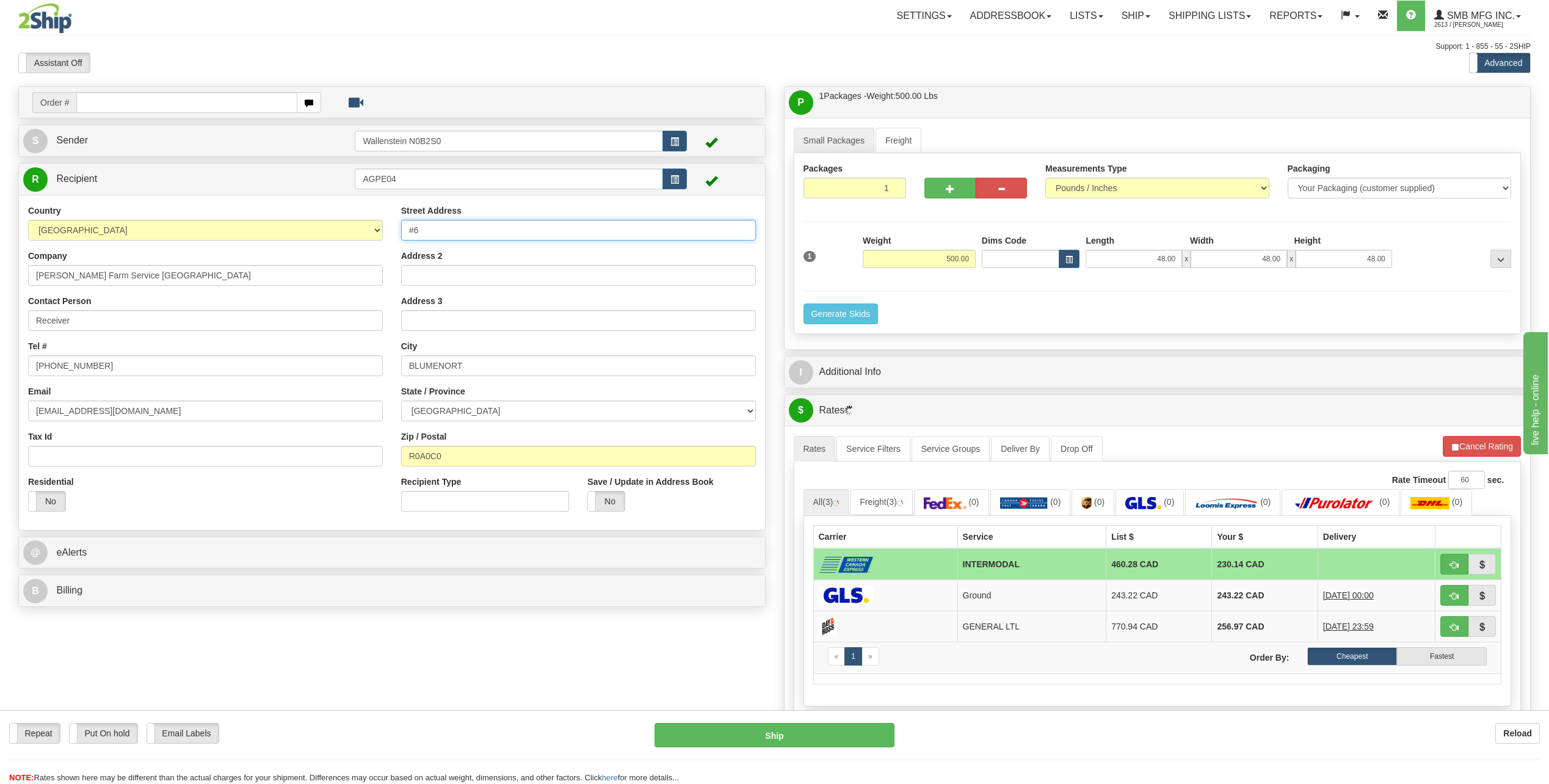
type input "#"
paste input "10 Penner Drive"
type input "10 Penner Drive"
click at [204, 279] on input "Penner Farm Service Red Deer" at bounding box center [206, 275] width 355 height 20
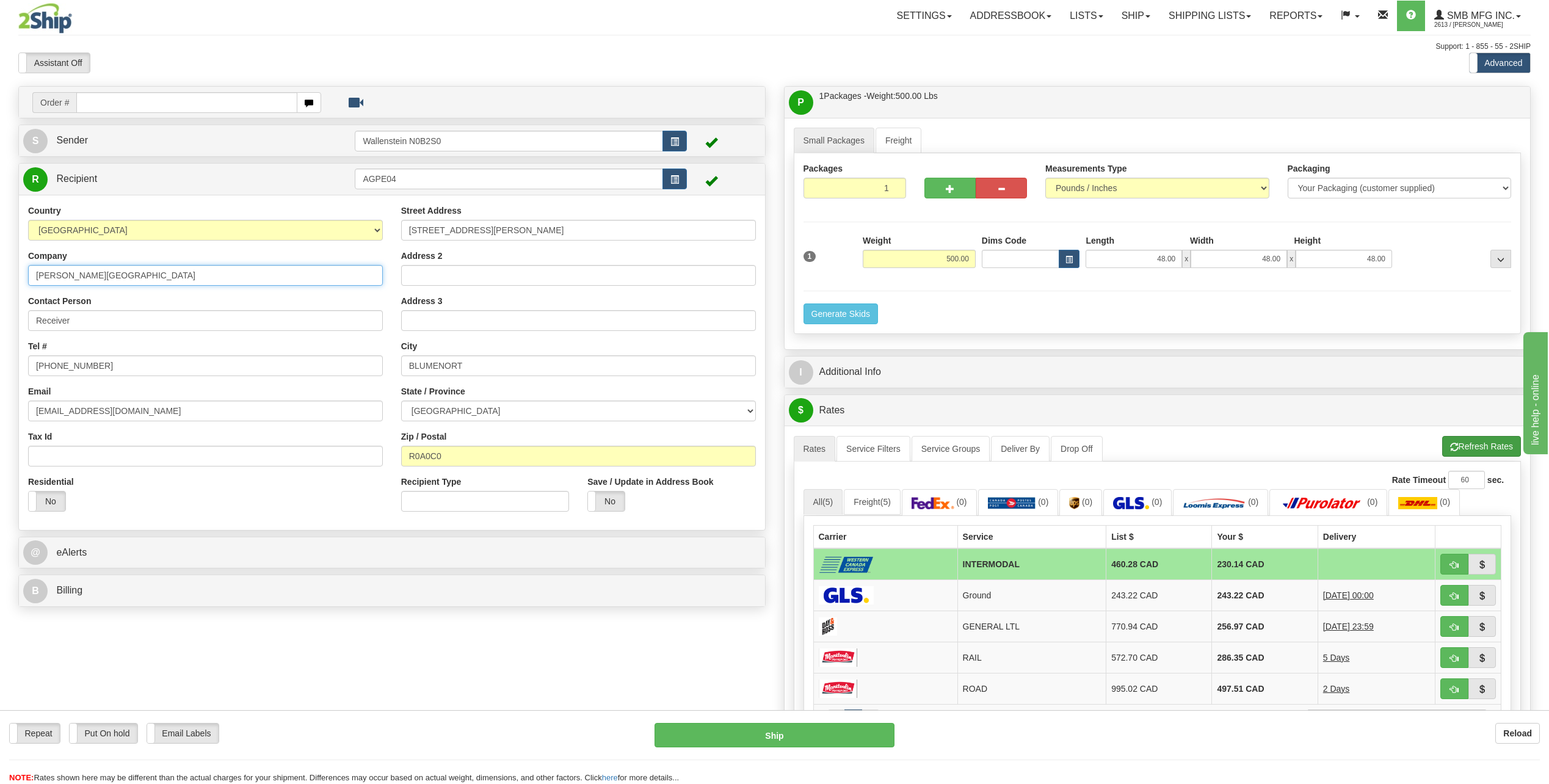
type input "Penner Farm"
click at [1469, 441] on button "Refresh Rates" at bounding box center [1481, 446] width 78 height 20
click at [897, 141] on link "Freight" at bounding box center [899, 141] width 47 height 25
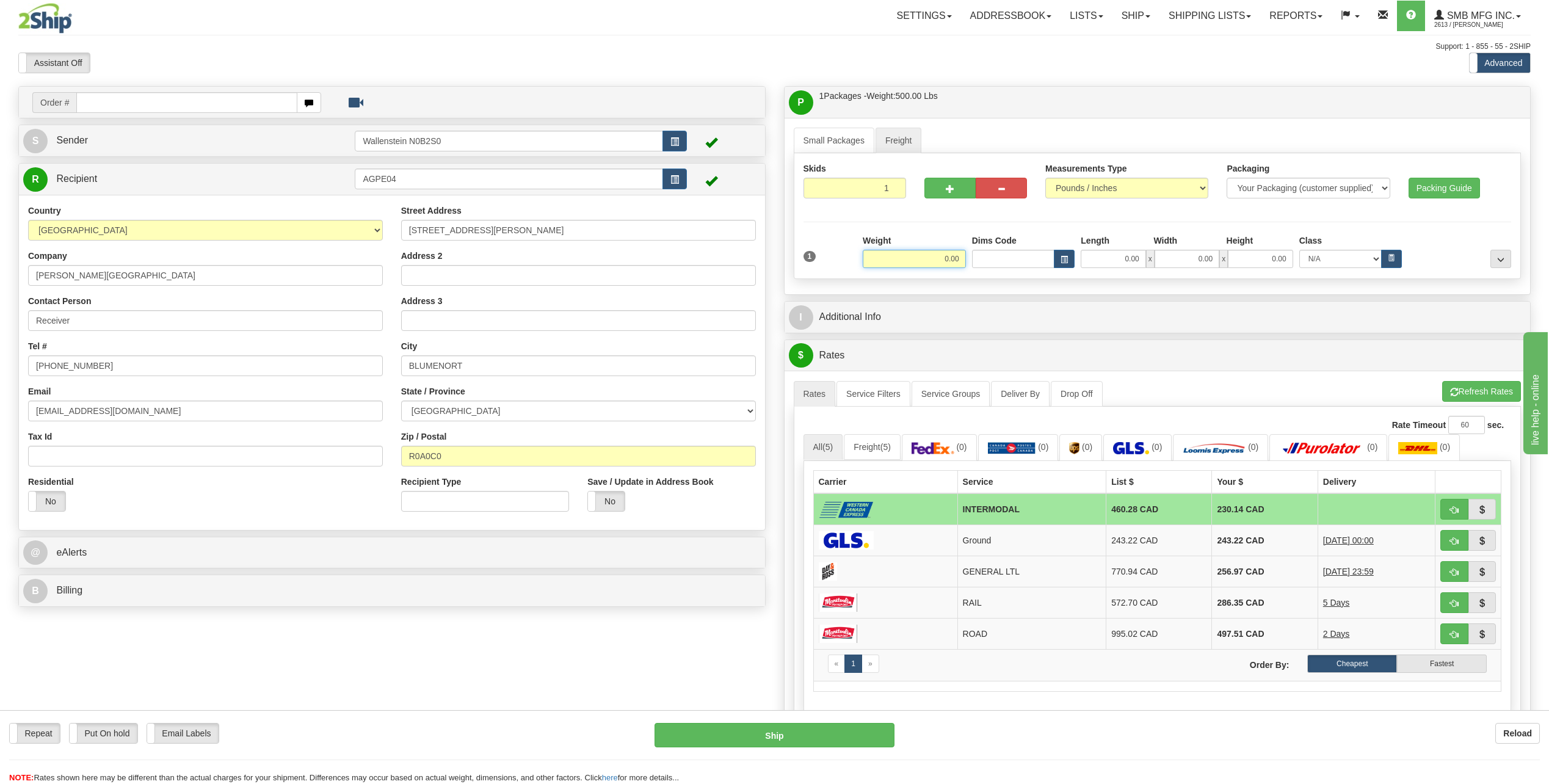
click at [916, 262] on input "0.00" at bounding box center [914, 259] width 103 height 18
type input "500.00"
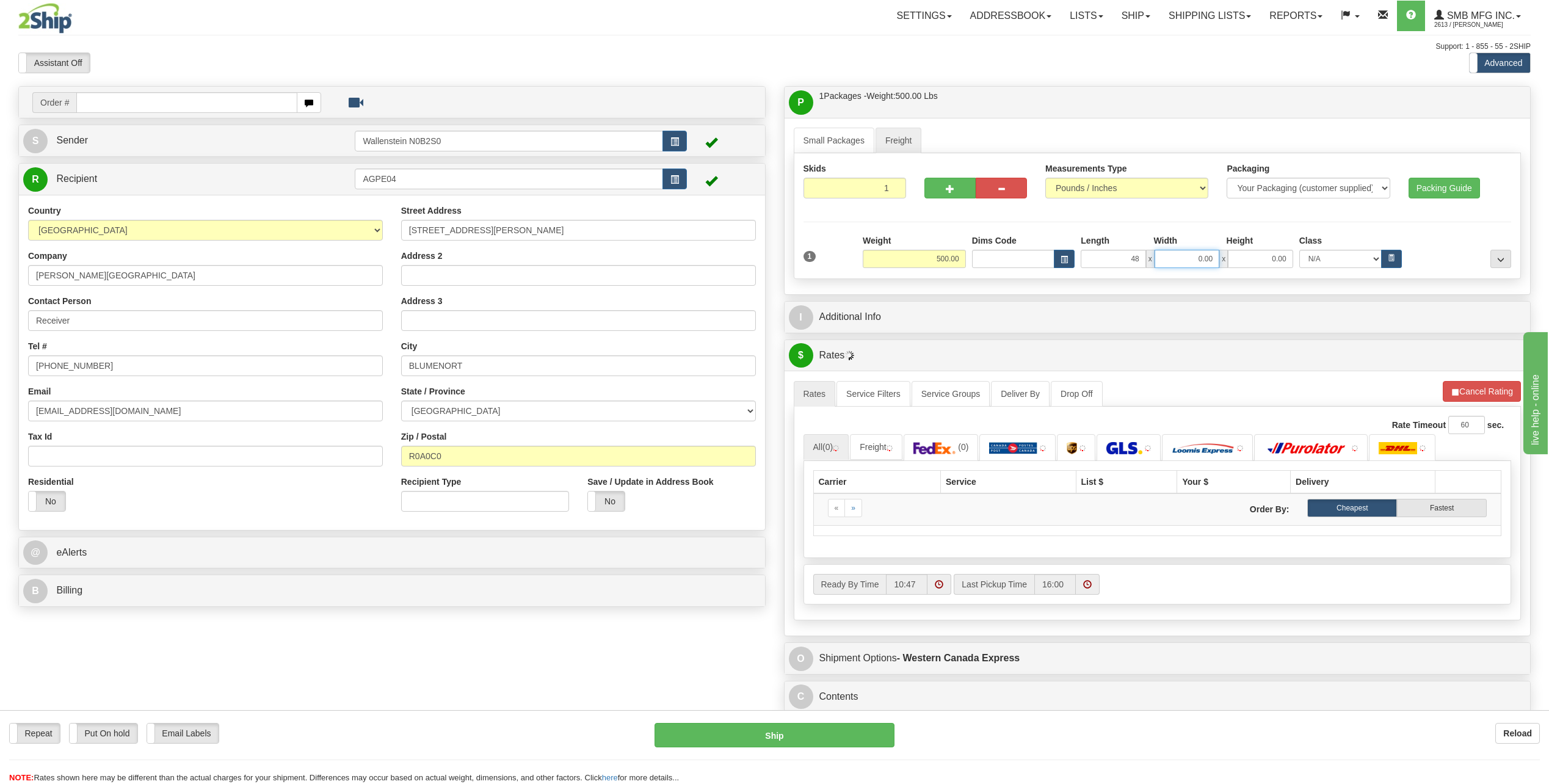
type input "48.00"
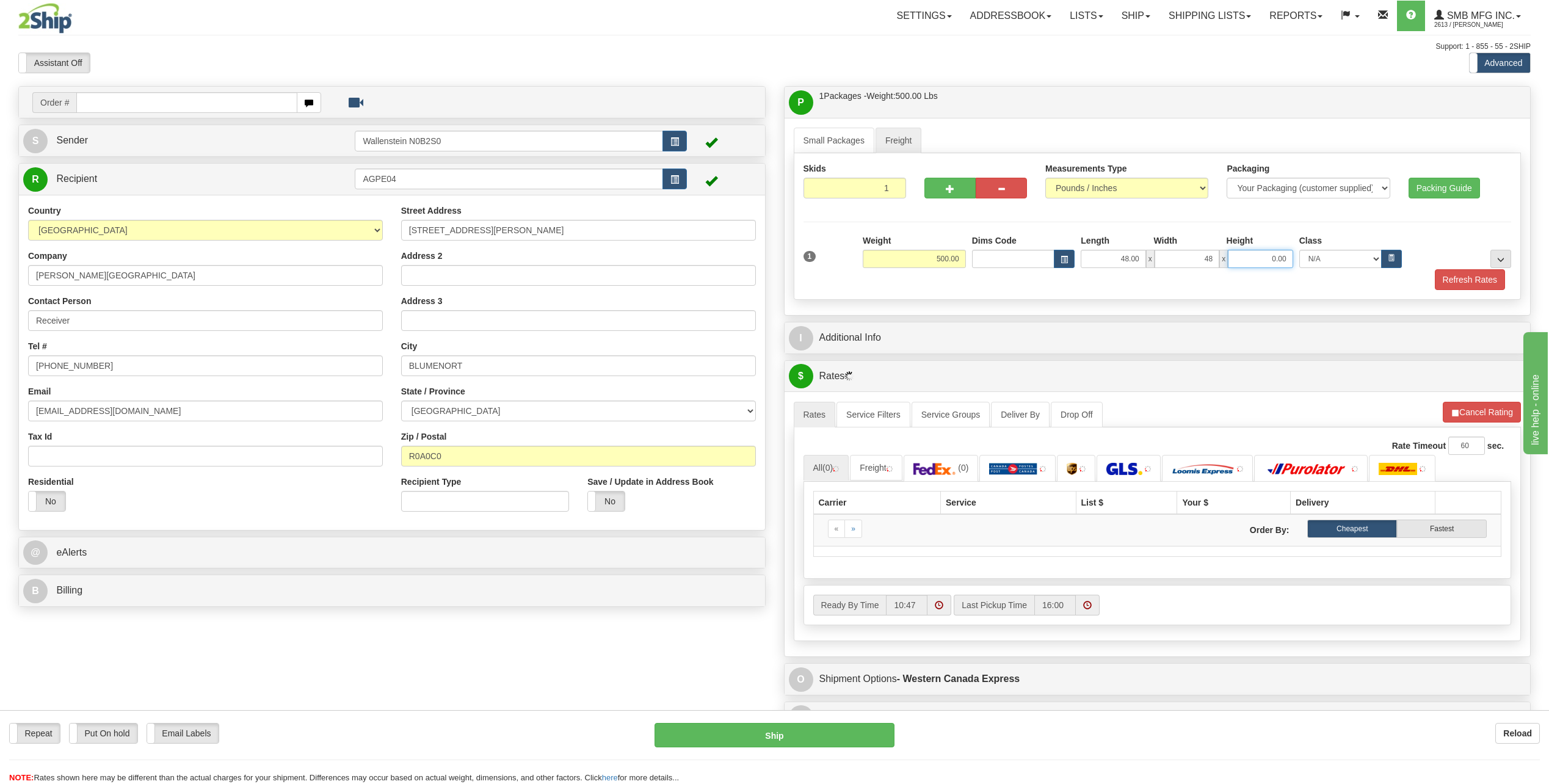
type input "48.00"
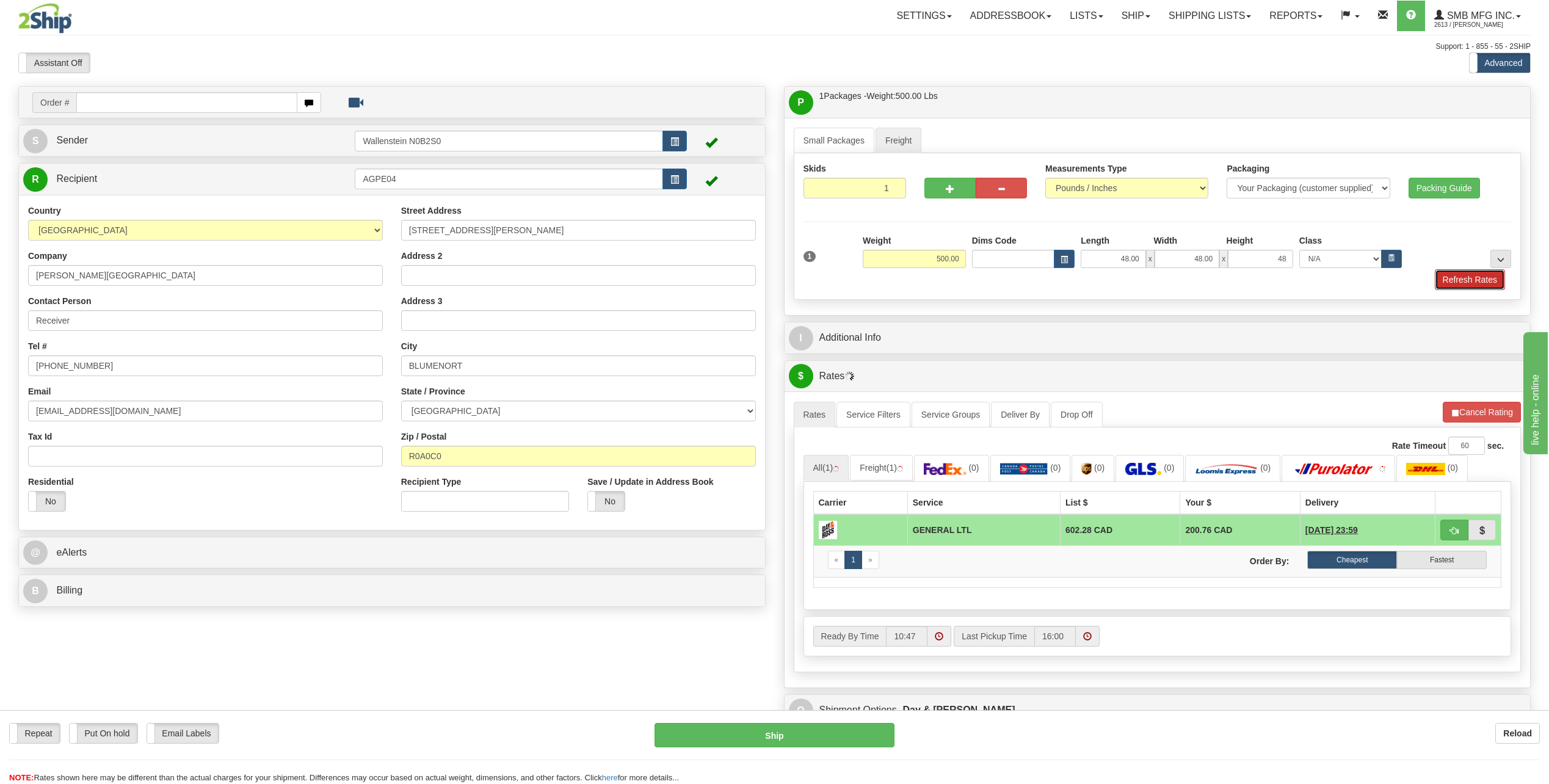
type input "48.00"
click at [1463, 283] on button "Refresh Rates" at bounding box center [1470, 279] width 70 height 20
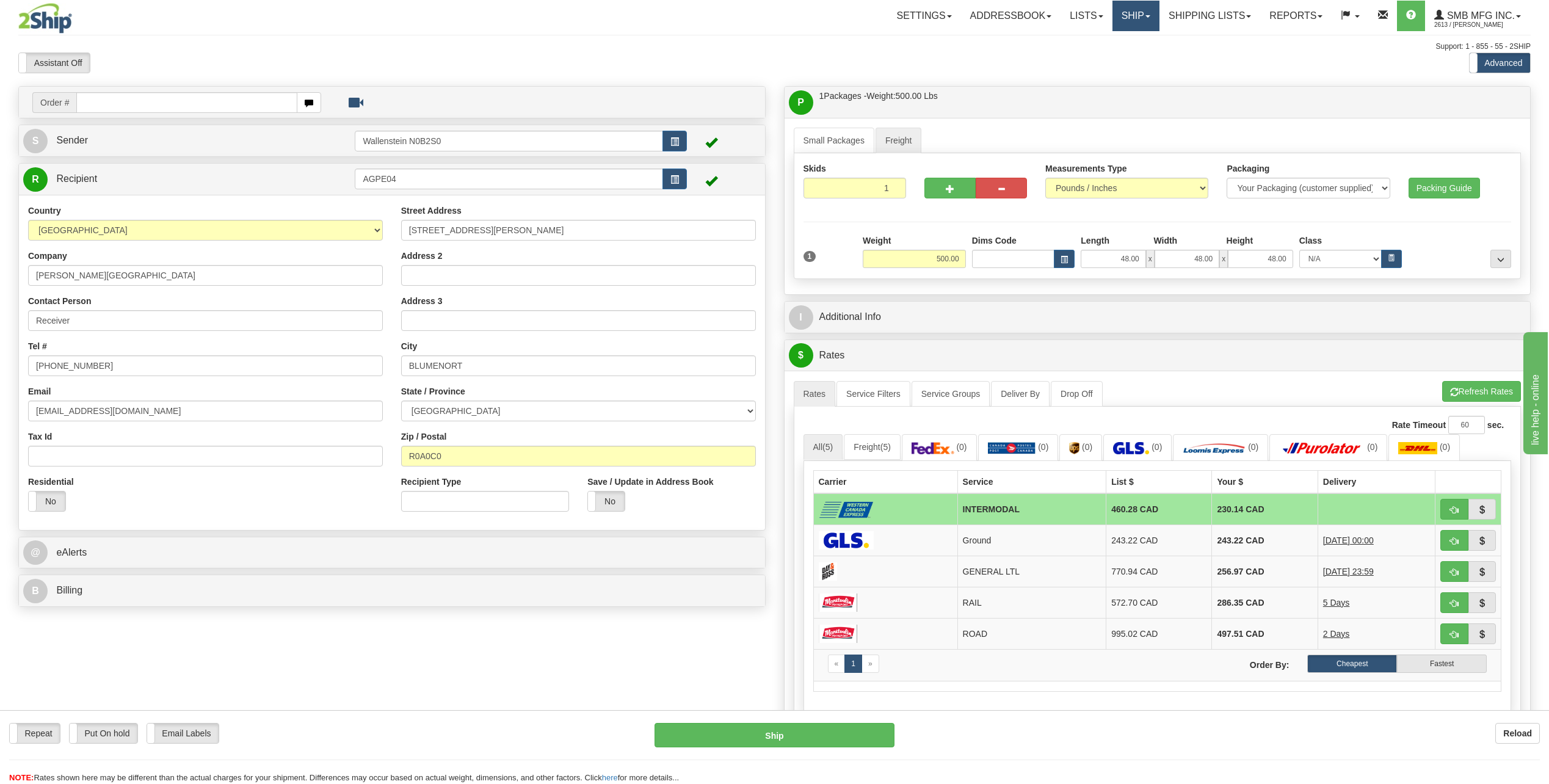
click at [1126, 16] on link "Ship" at bounding box center [1136, 16] width 47 height 30
click at [1087, 42] on span "Ship Screen" at bounding box center [1084, 43] width 47 height 10
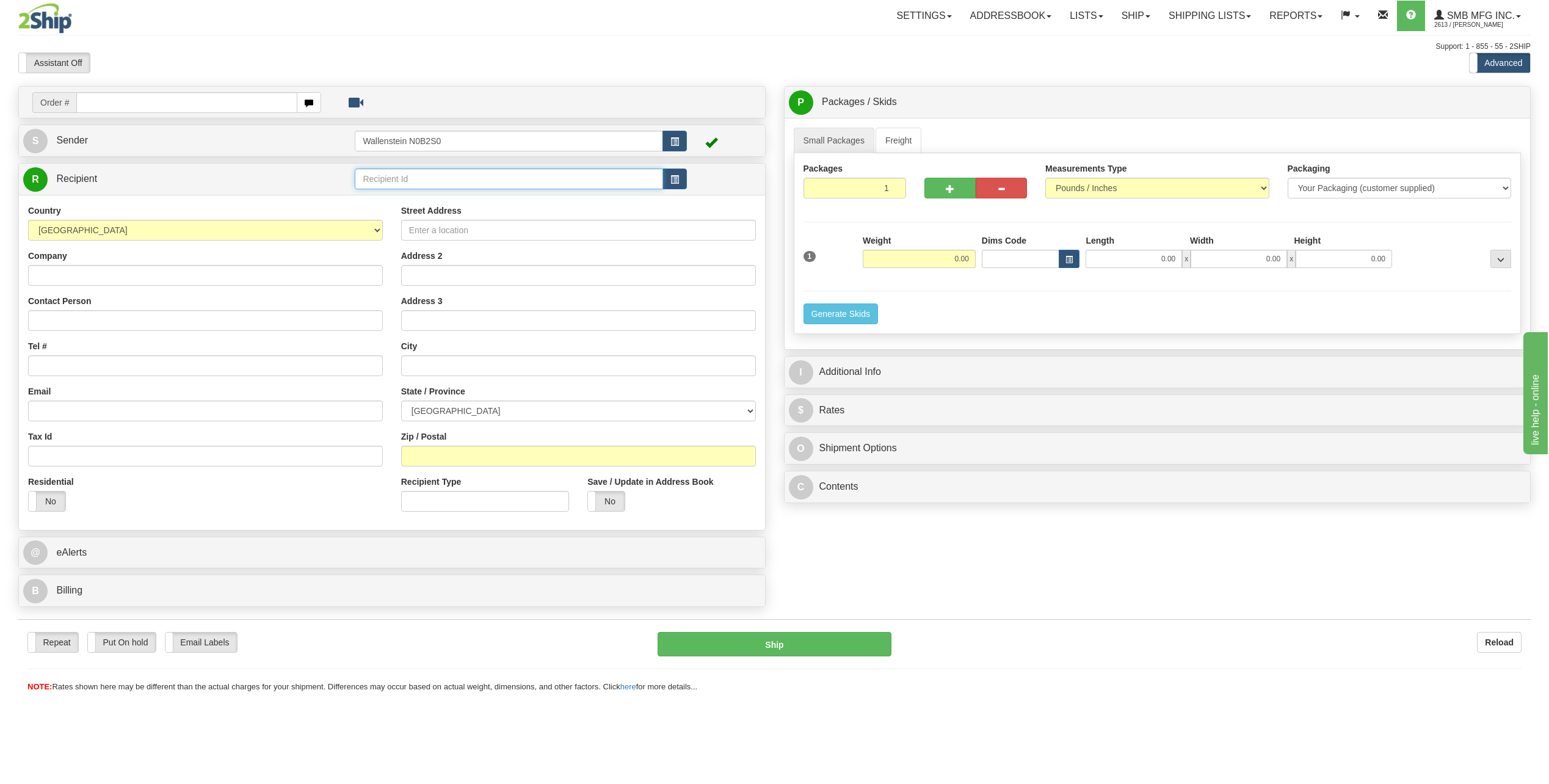
click at [402, 179] on input "text" at bounding box center [509, 178] width 308 height 20
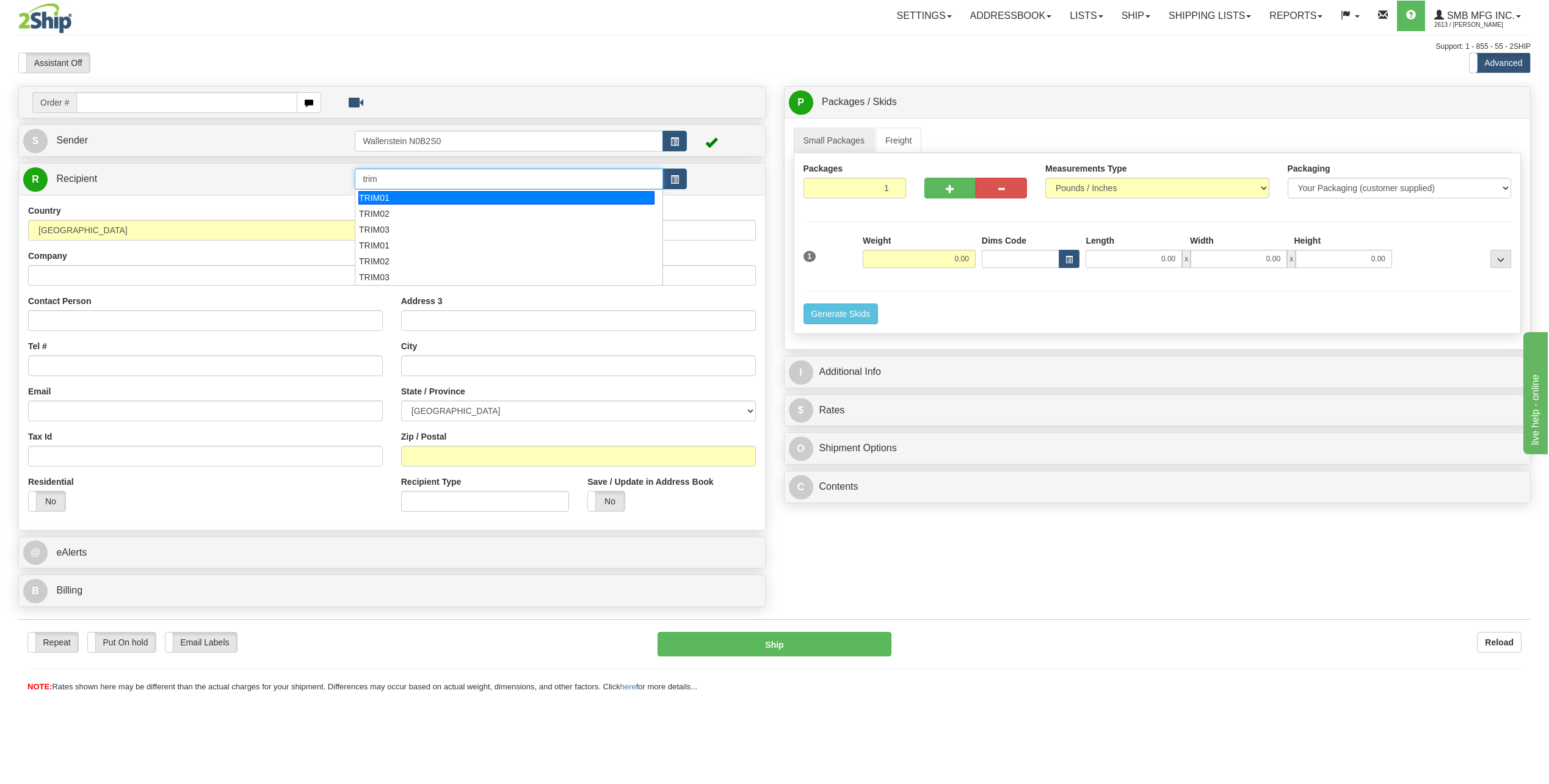
click at [406, 195] on div "TRIM01" at bounding box center [506, 197] width 296 height 13
type input "TRIM01"
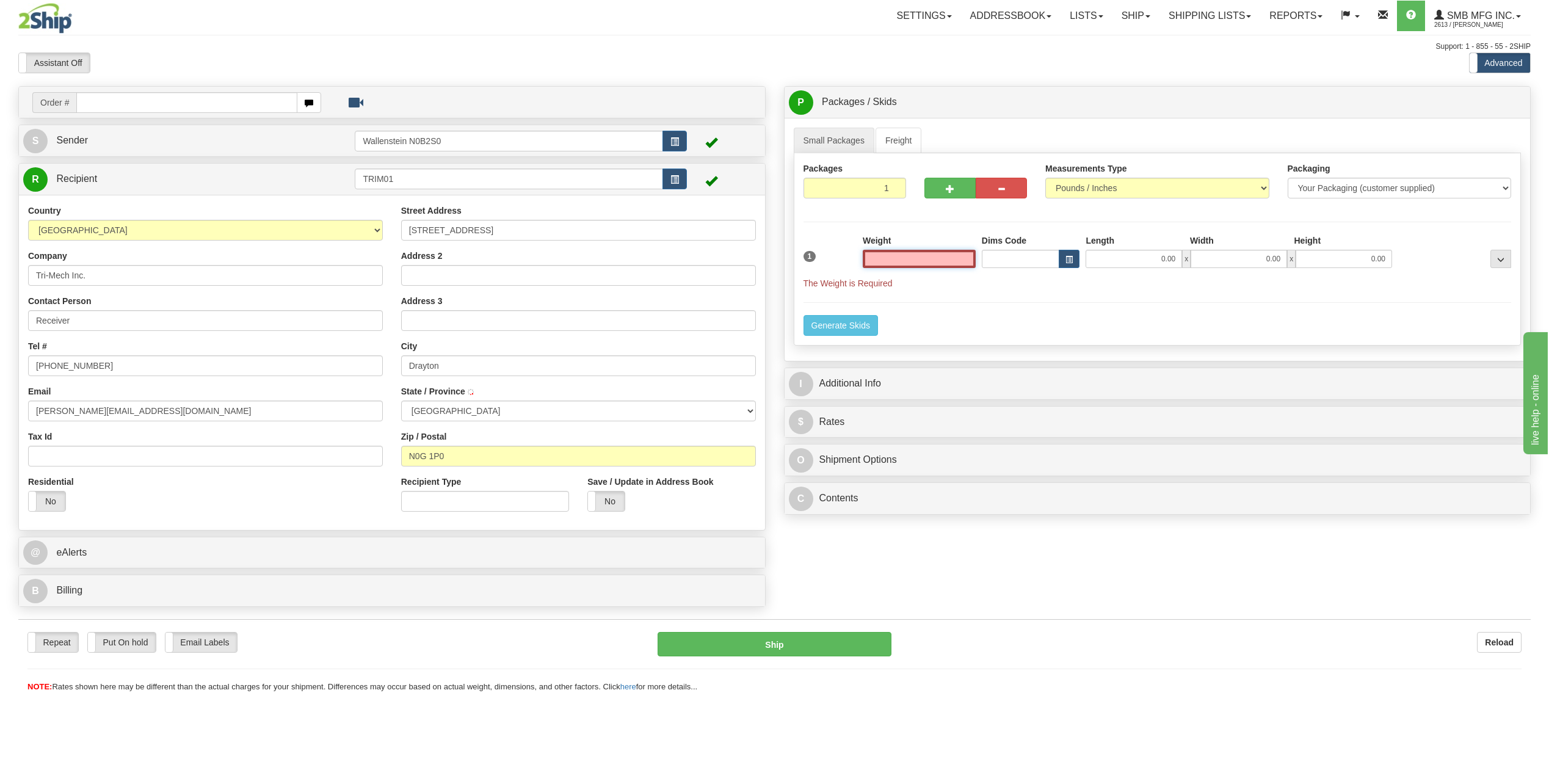
type input "DRAYTON"
type input "250.00"
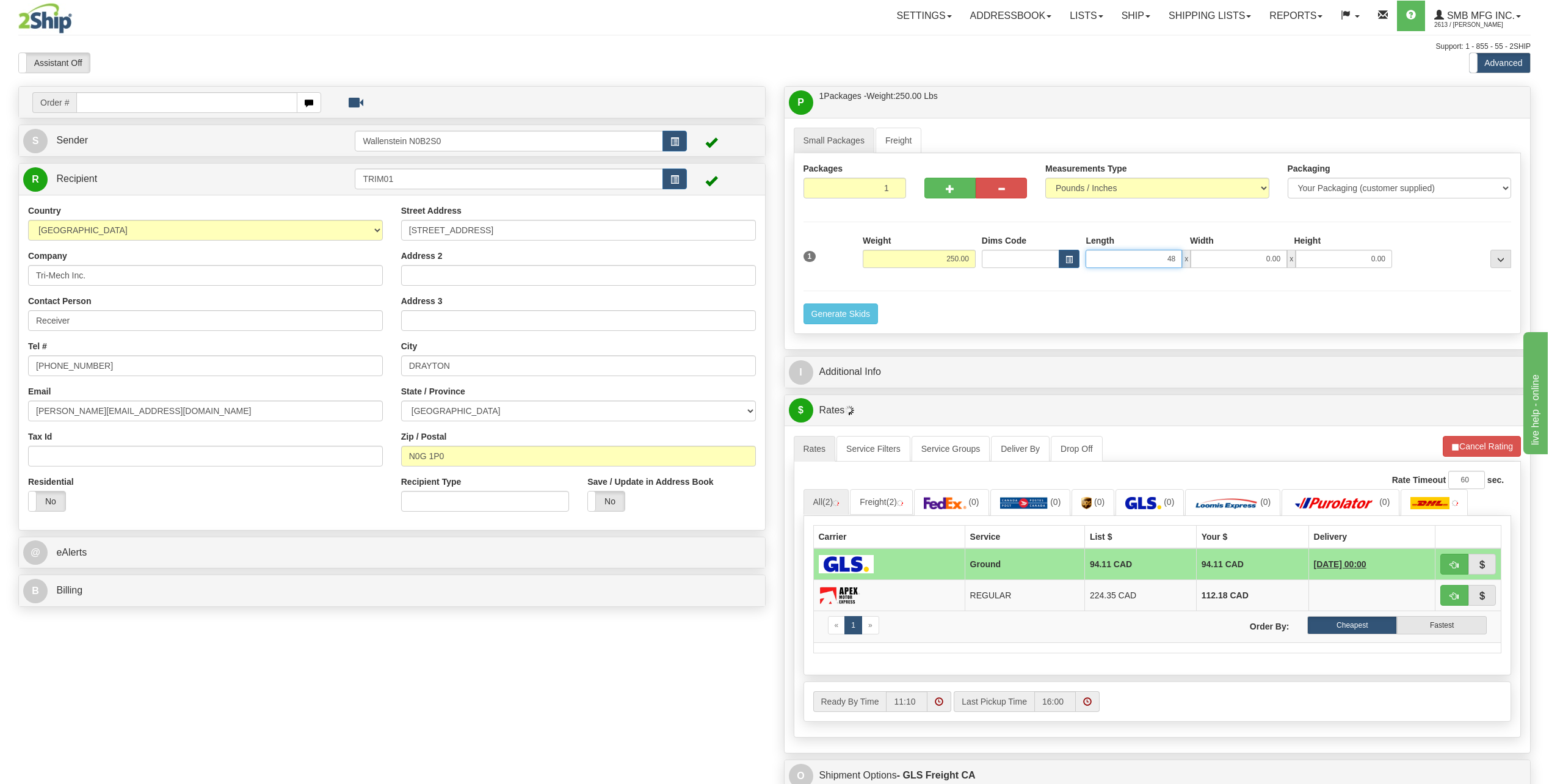
type input "48.00"
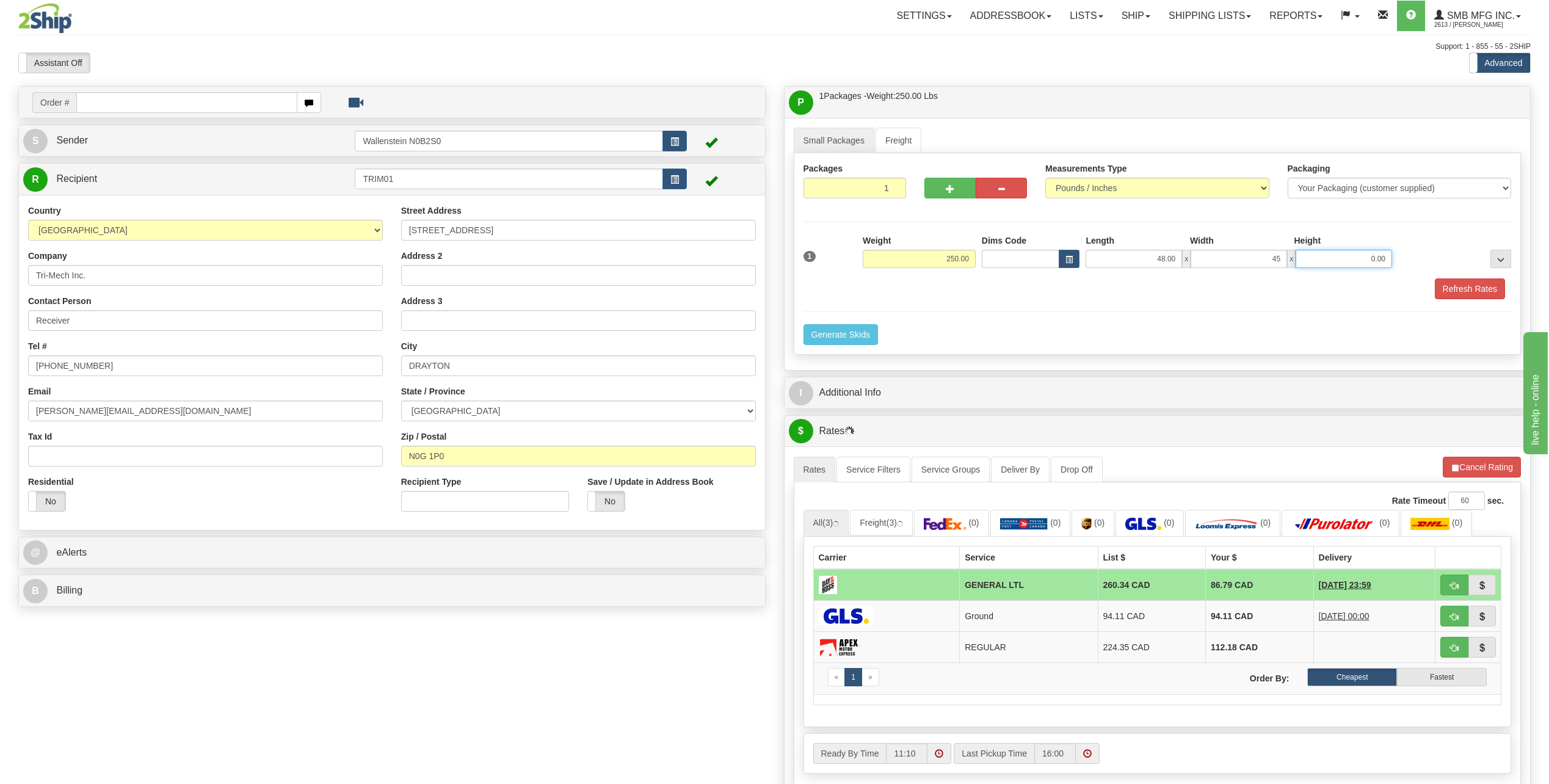
type input "45.00"
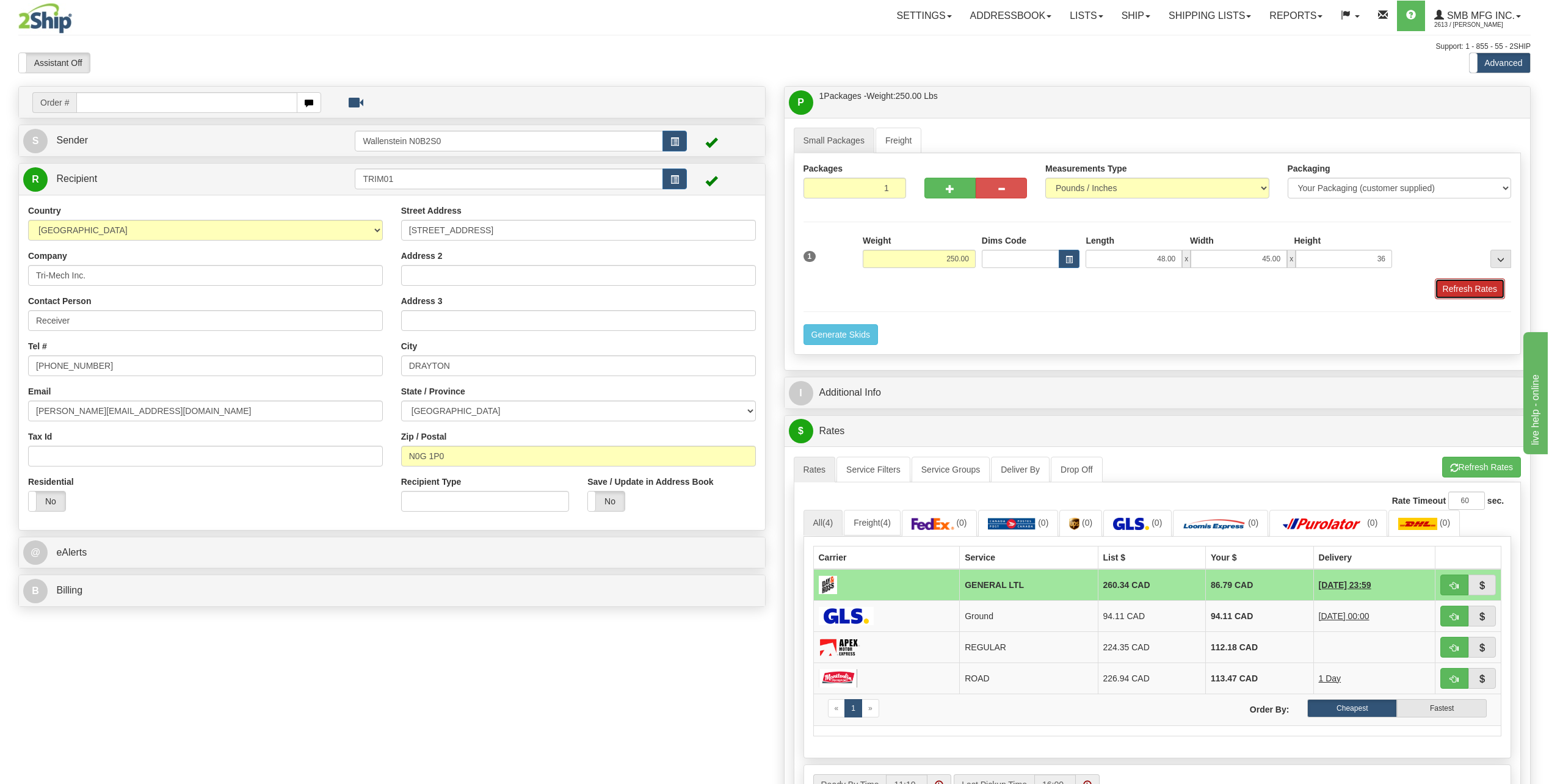
type input "36.00"
click at [1476, 287] on button "Refresh Rates" at bounding box center [1470, 288] width 70 height 20
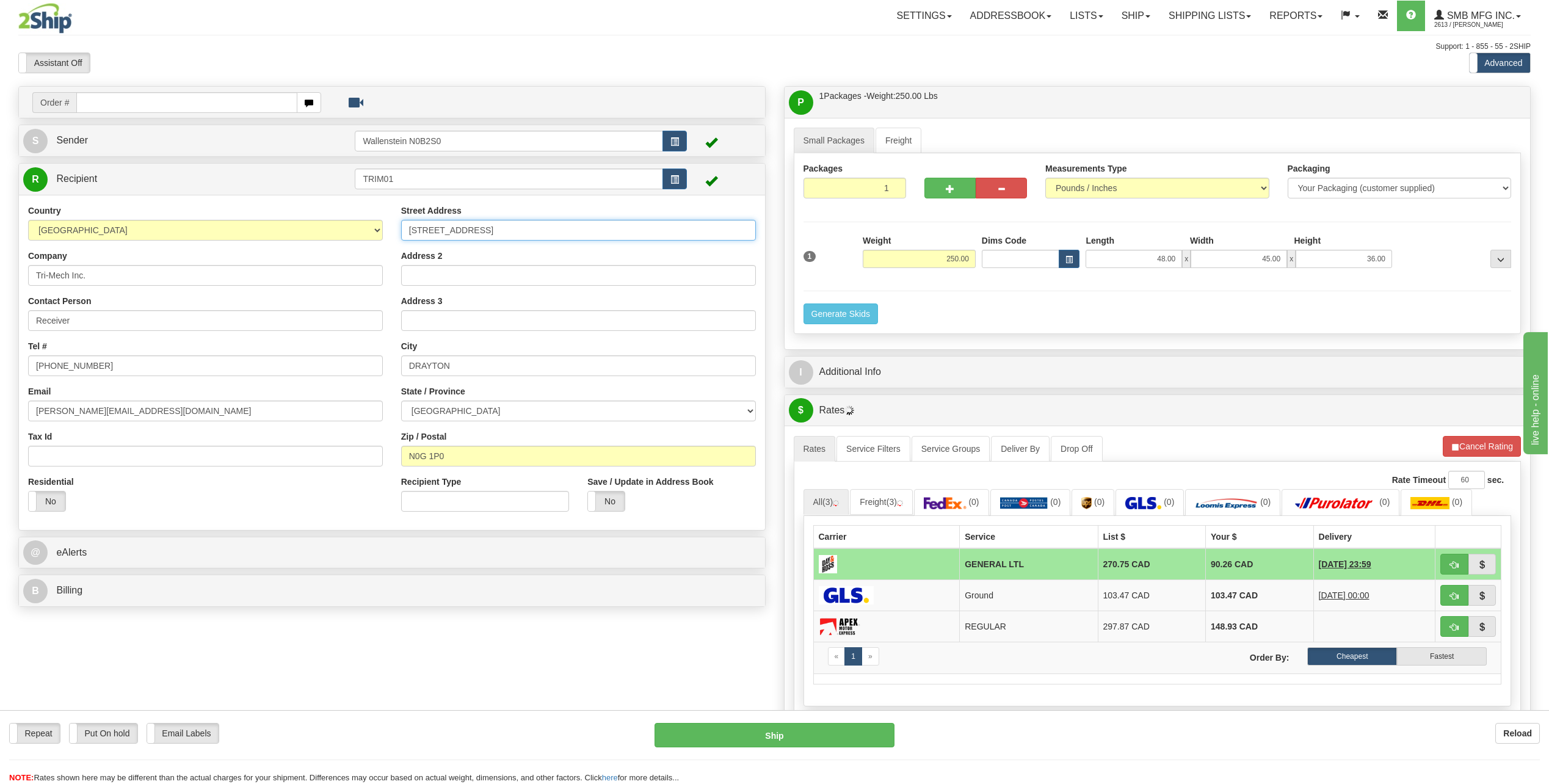
click at [547, 229] on input "7877 Wellington Rd.#8, Box 248" at bounding box center [579, 230] width 355 height 20
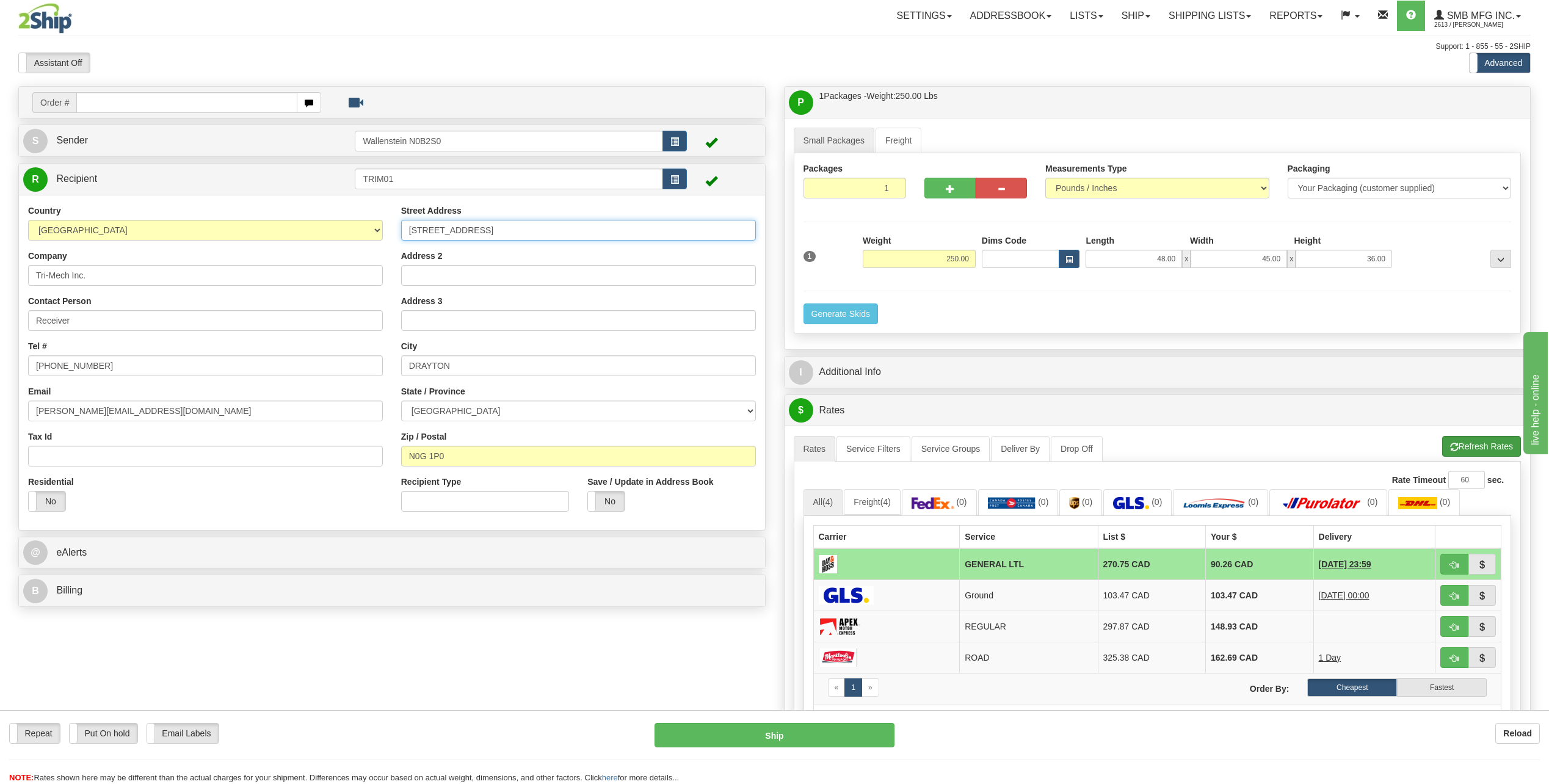
type input "7877 Wellington Rd.#8"
click at [1475, 446] on button "Refresh Rates" at bounding box center [1481, 446] width 78 height 20
click at [1112, 20] on link "Ship" at bounding box center [1136, 16] width 47 height 30
click at [1117, 44] on link "Ship Screen" at bounding box center [1104, 42] width 110 height 16
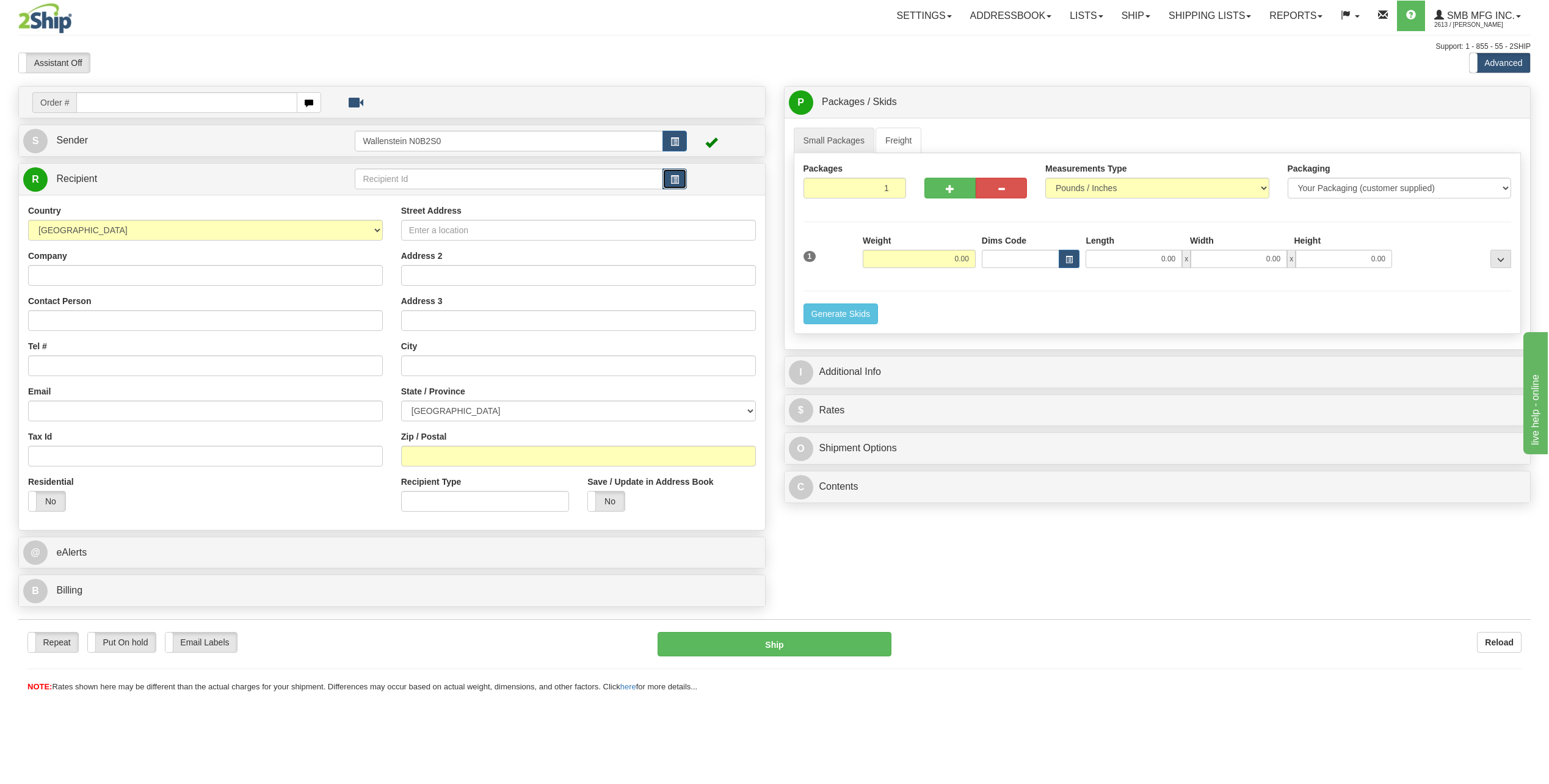
click at [672, 182] on span "button" at bounding box center [675, 179] width 8 height 8
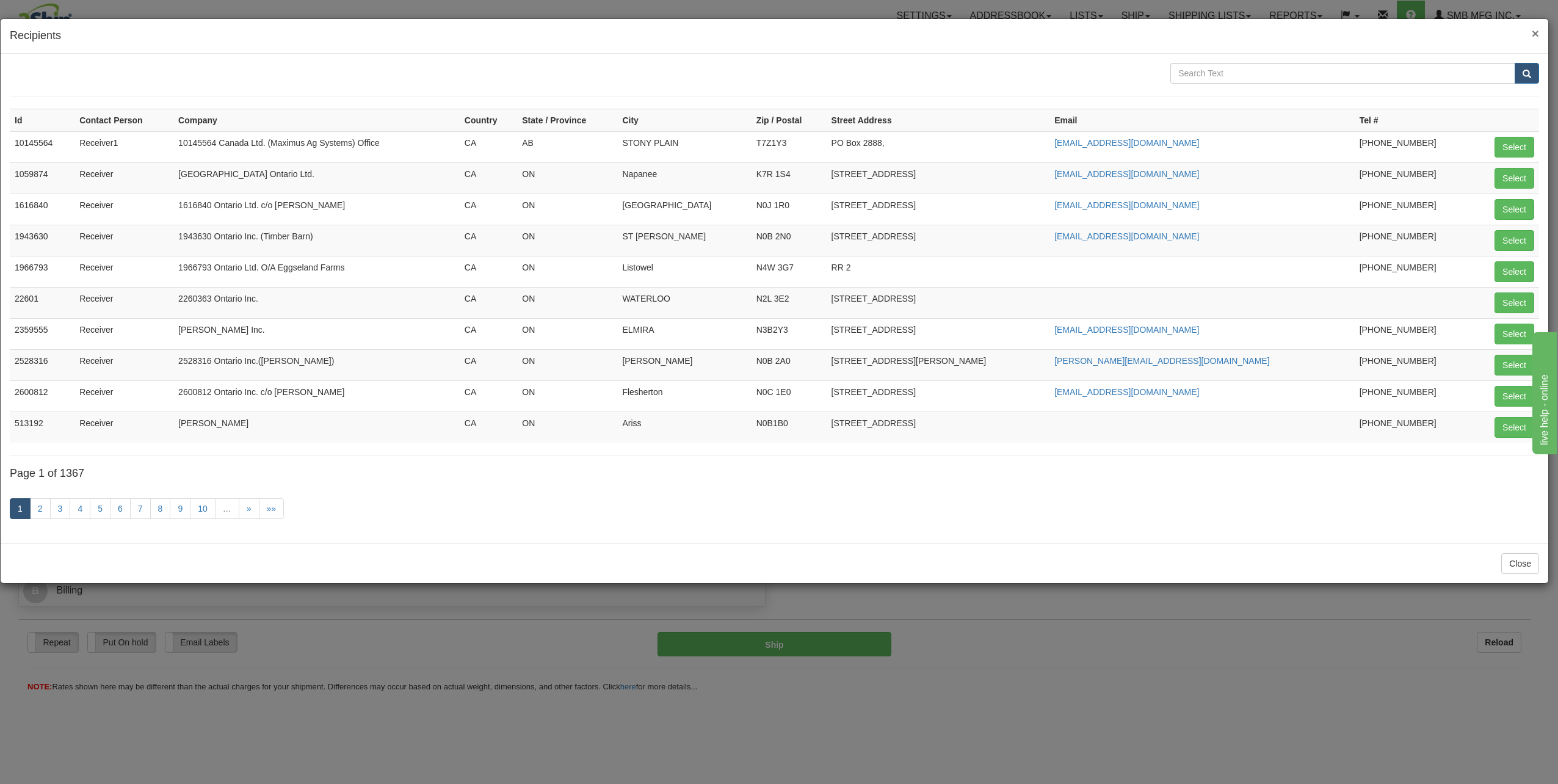
click at [1535, 33] on span "×" at bounding box center [1535, 33] width 7 height 14
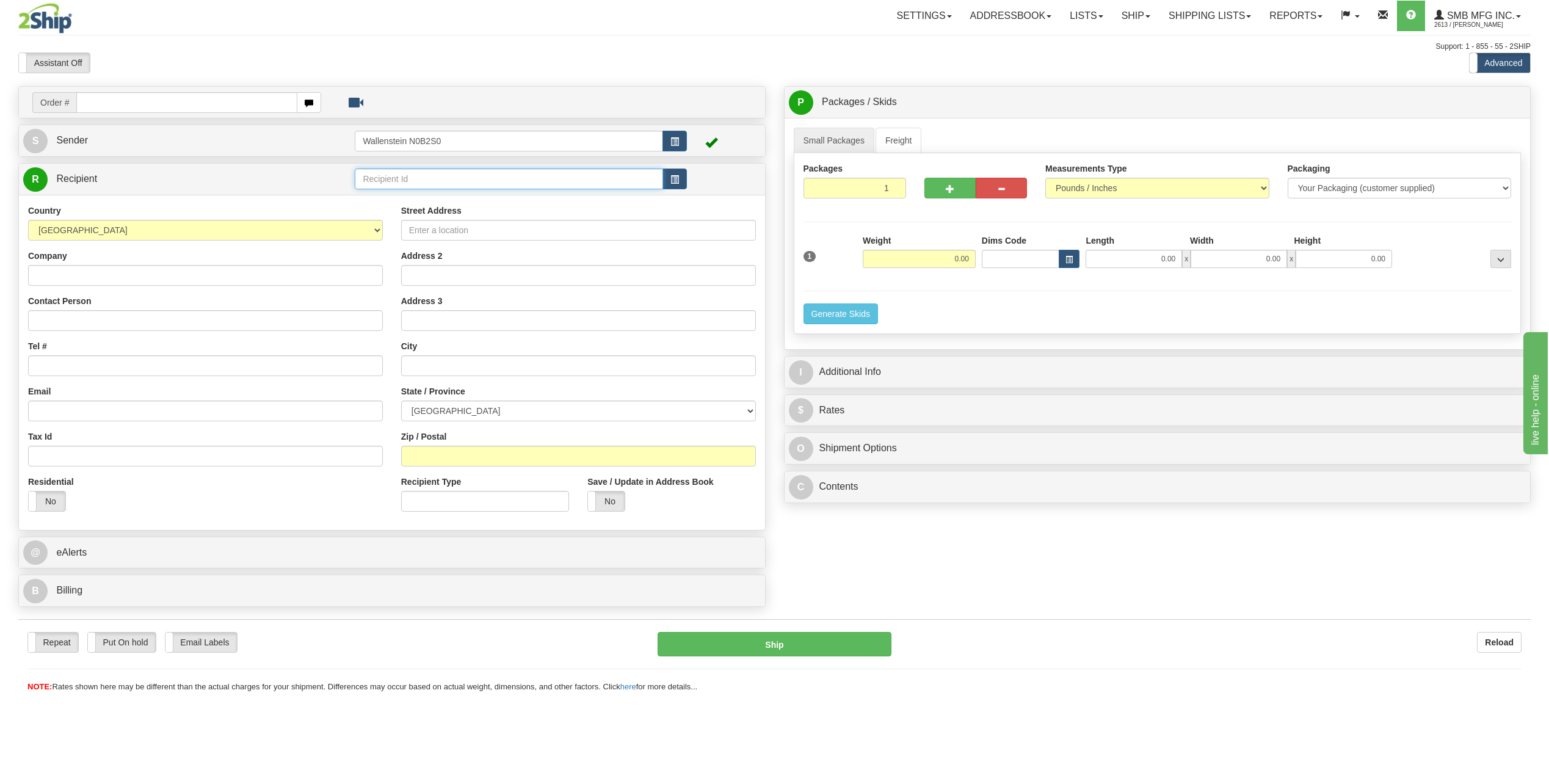
click at [428, 177] on input "text" at bounding box center [509, 178] width 308 height 20
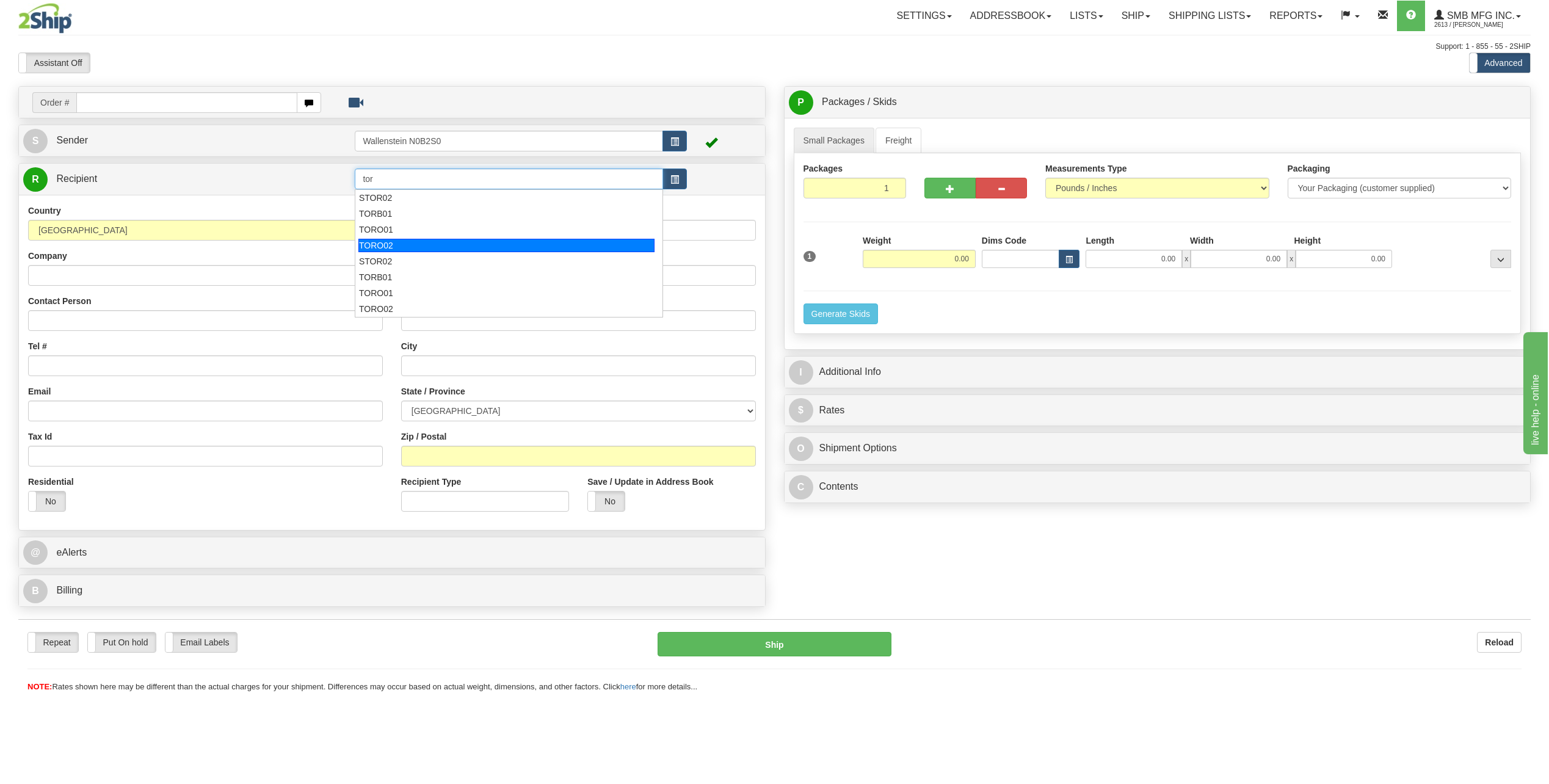
click at [396, 239] on div "TORO02" at bounding box center [506, 245] width 296 height 13
type input "TORO02"
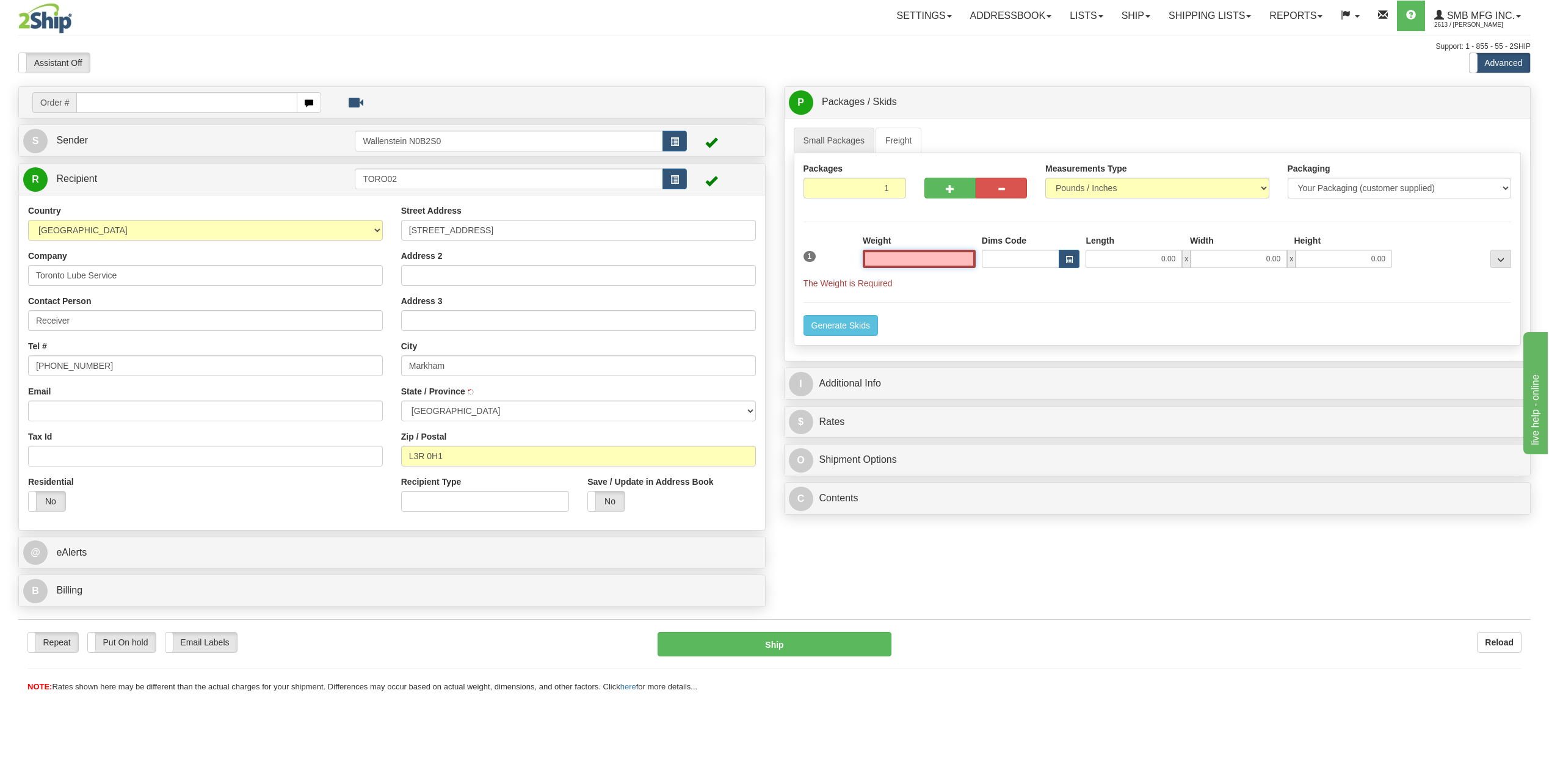
type input "MARKHAM"
type input "300.00"
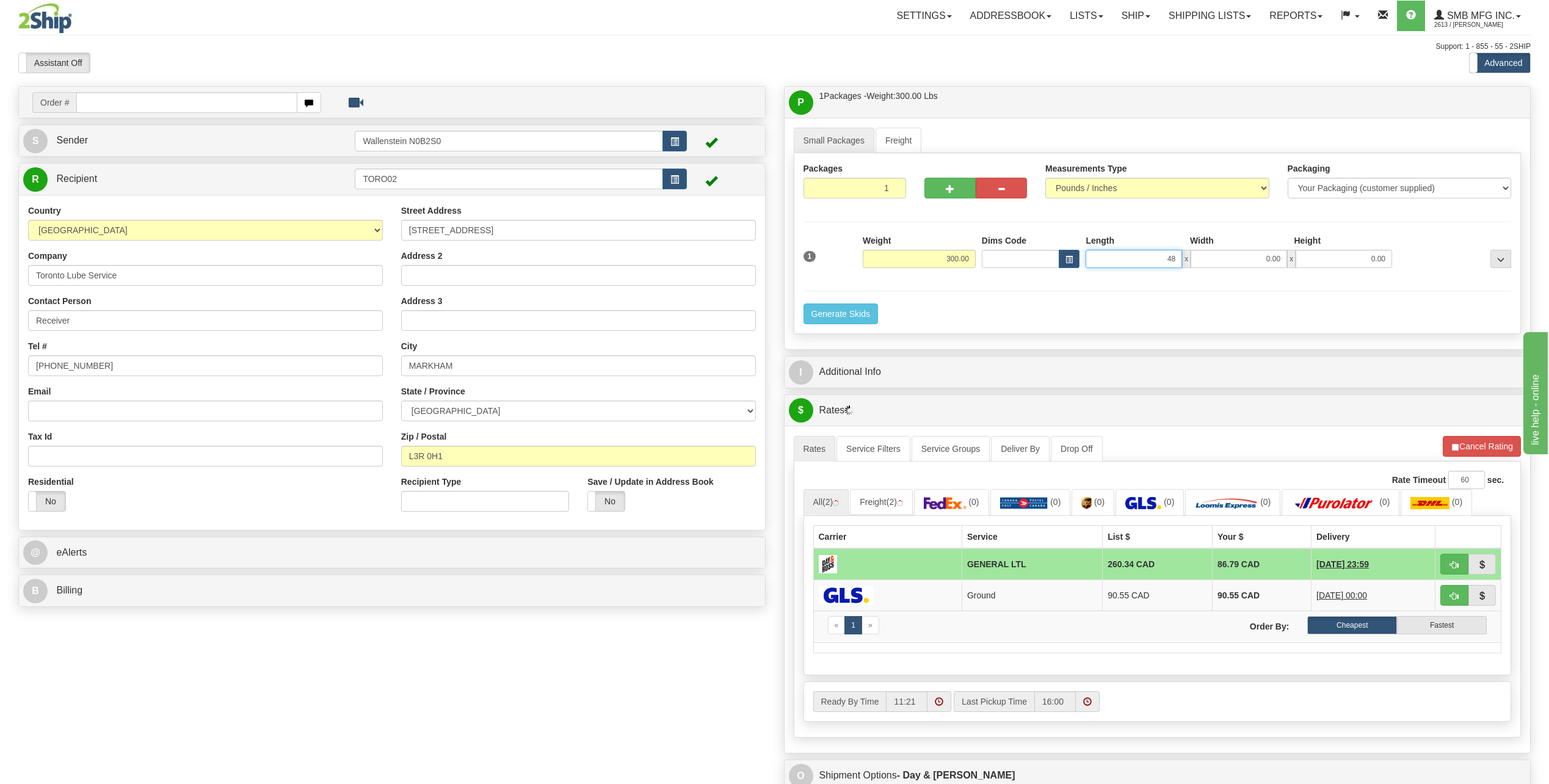
type input "48.00"
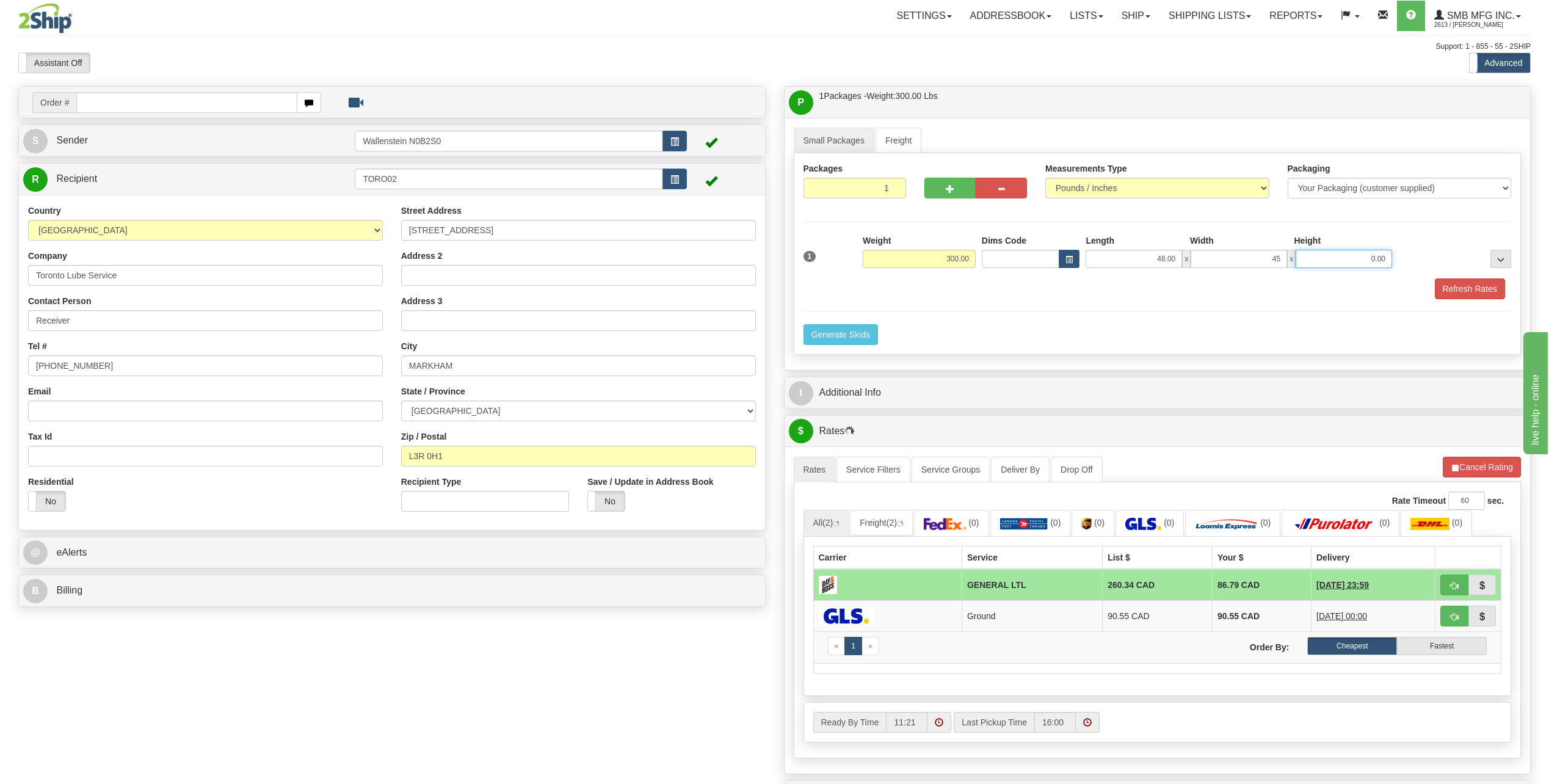
type input "45.00"
type input "24.00"
click at [1441, 295] on button "Refresh Rates" at bounding box center [1470, 288] width 70 height 20
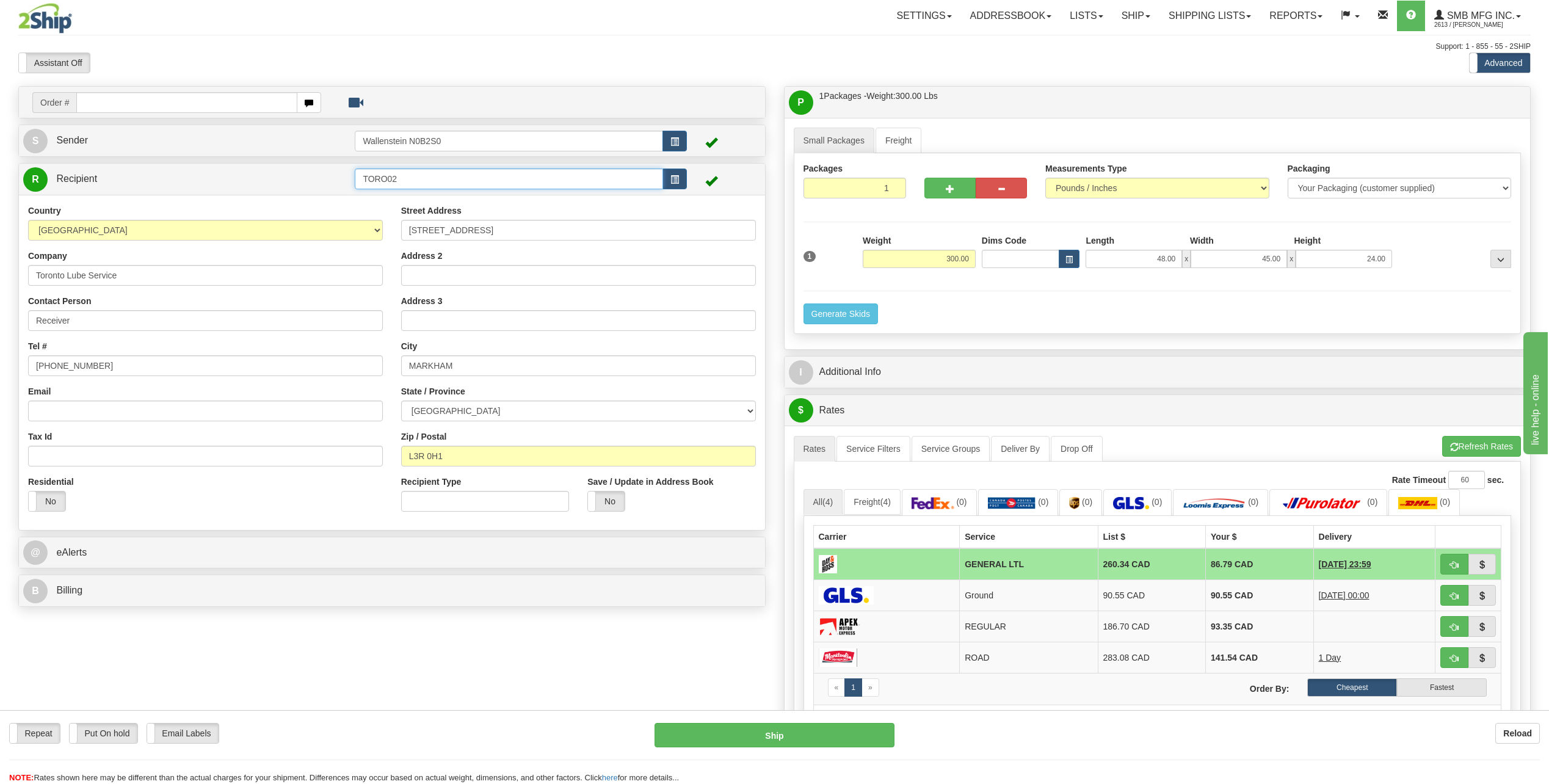
click at [460, 178] on input "TORO02" at bounding box center [509, 178] width 308 height 20
click at [370, 200] on div "TORO01" at bounding box center [506, 197] width 296 height 13
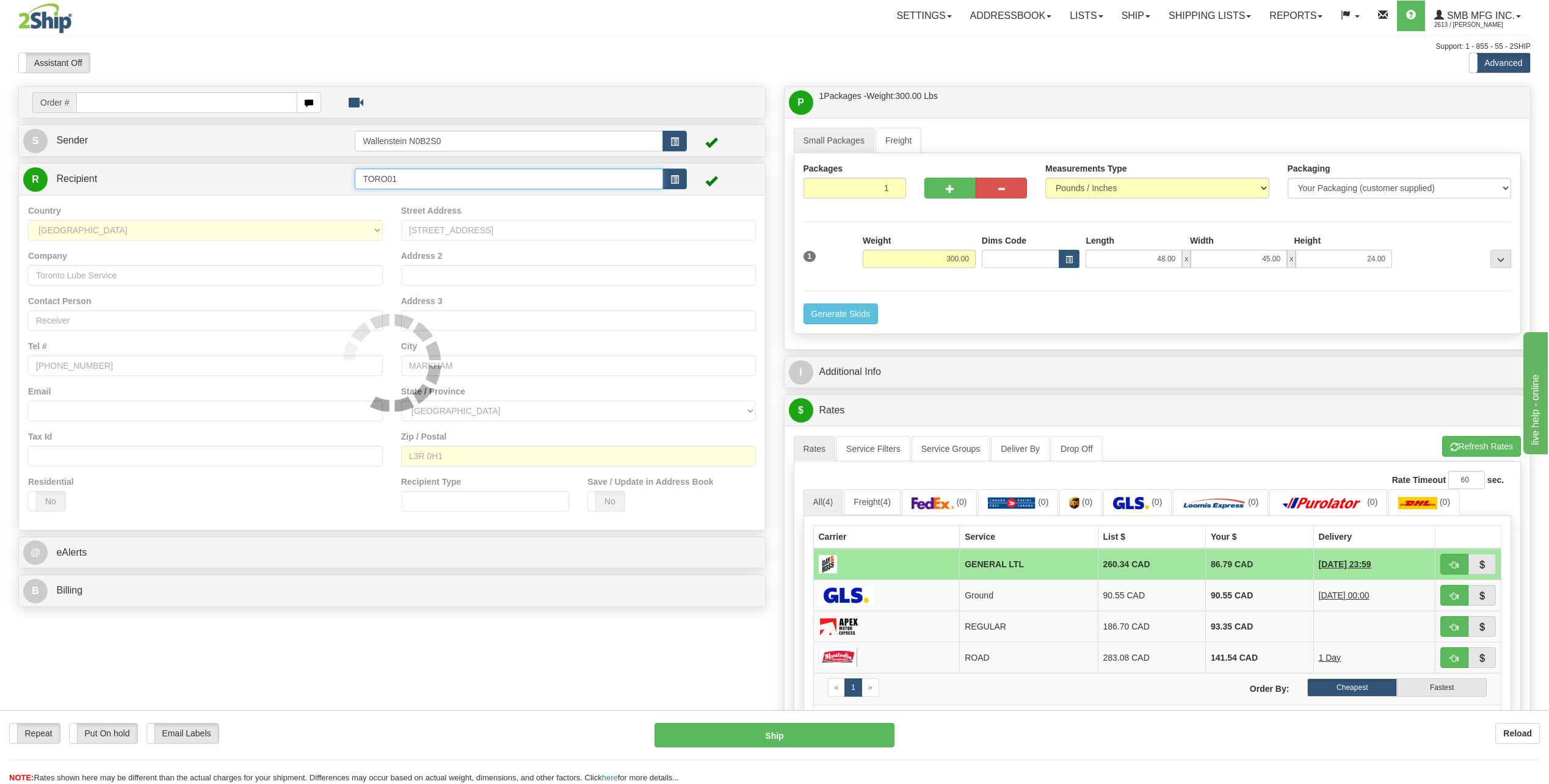
type input "TORO01"
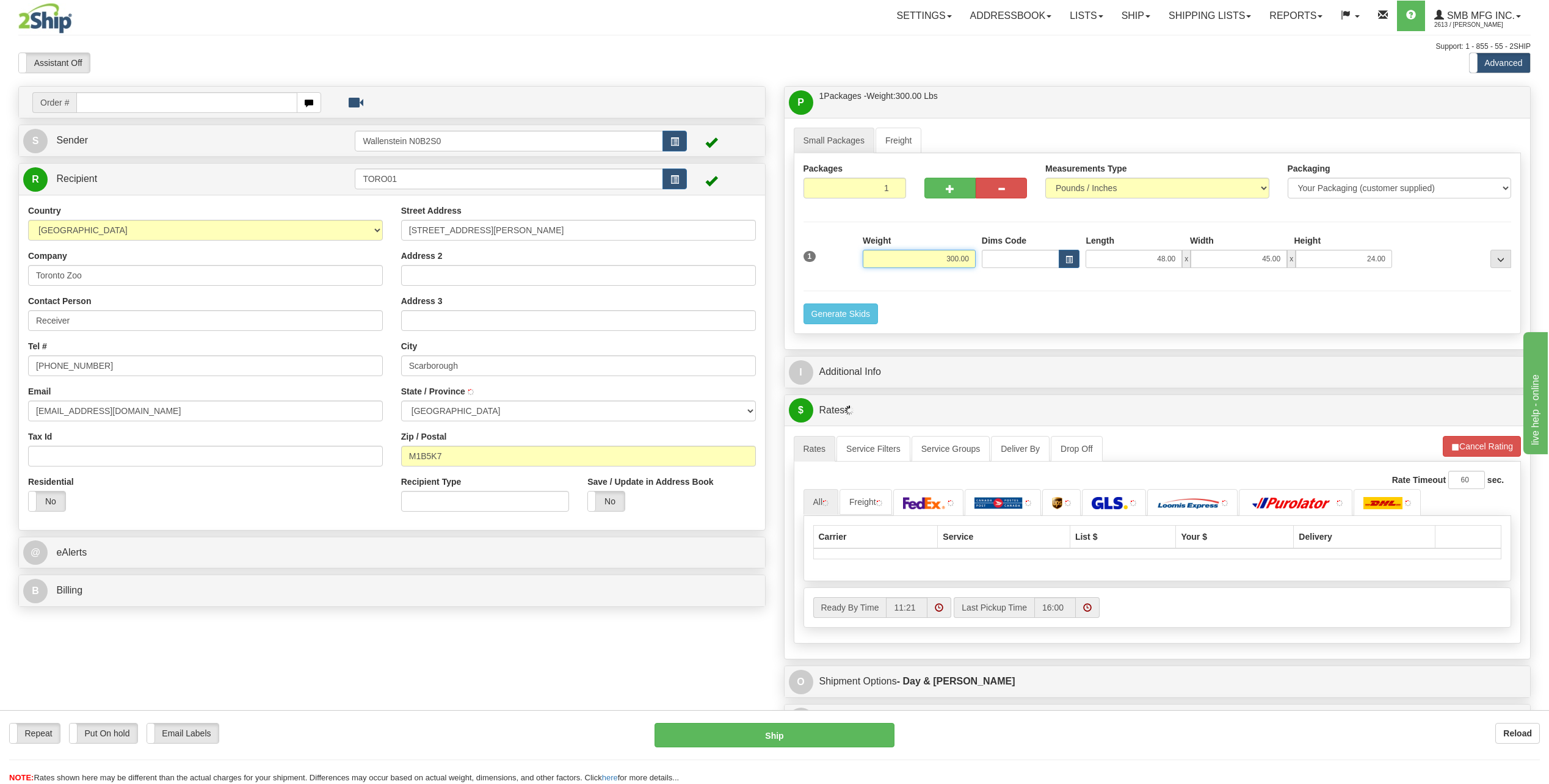
type input "SCARBOROUGH"
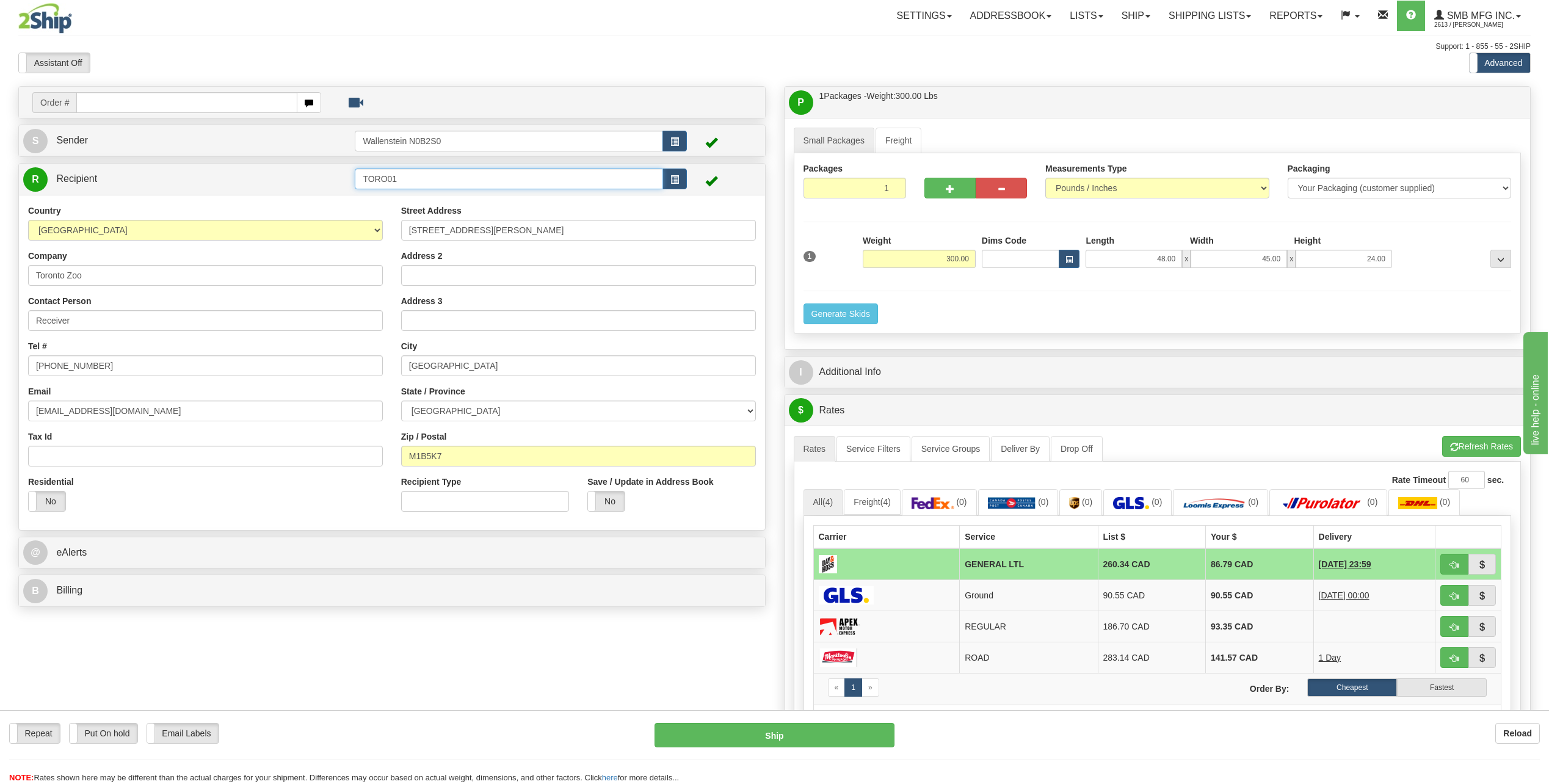
click at [488, 187] on input "TORO01" at bounding box center [509, 178] width 308 height 20
type input "T"
type input "2"
click at [1129, 6] on link "Ship" at bounding box center [1136, 16] width 47 height 30
click at [1098, 40] on span "Ship Screen" at bounding box center [1084, 43] width 47 height 10
